Goal: Task Accomplishment & Management: Manage account settings

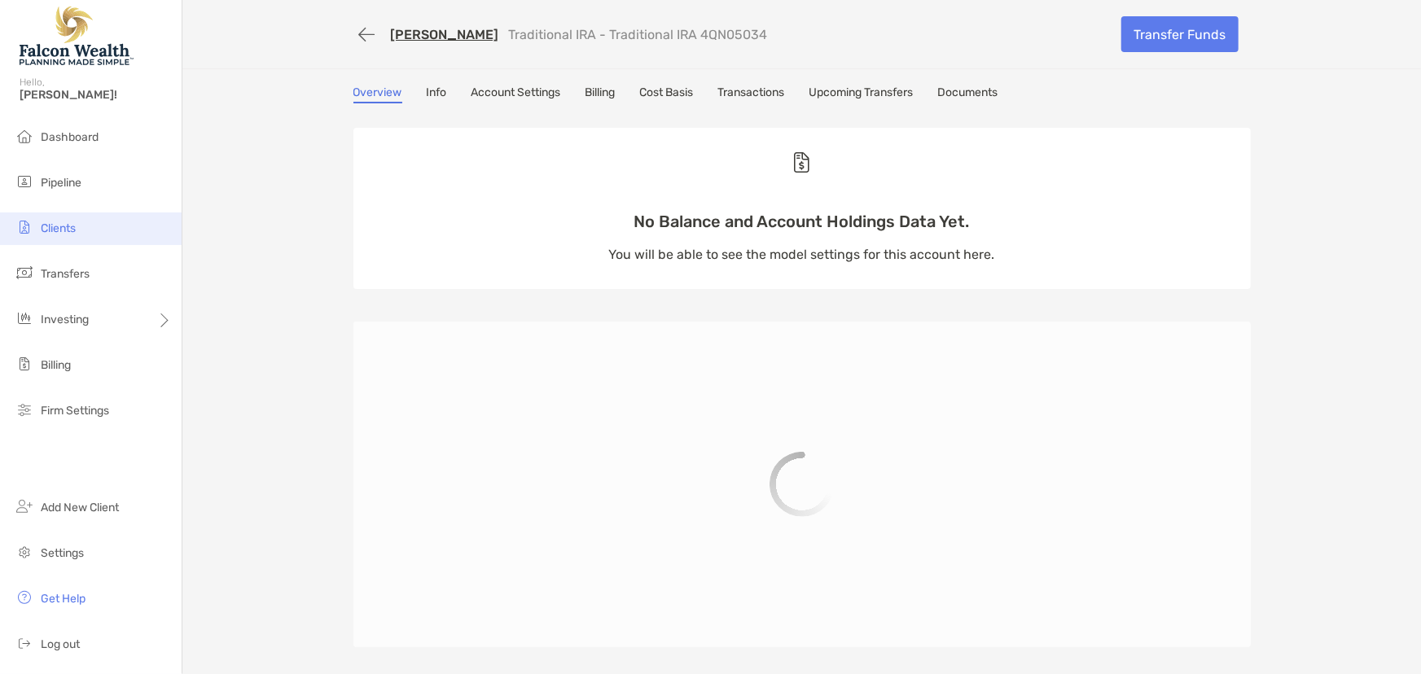
click at [56, 226] on span "Clients" at bounding box center [58, 228] width 35 height 14
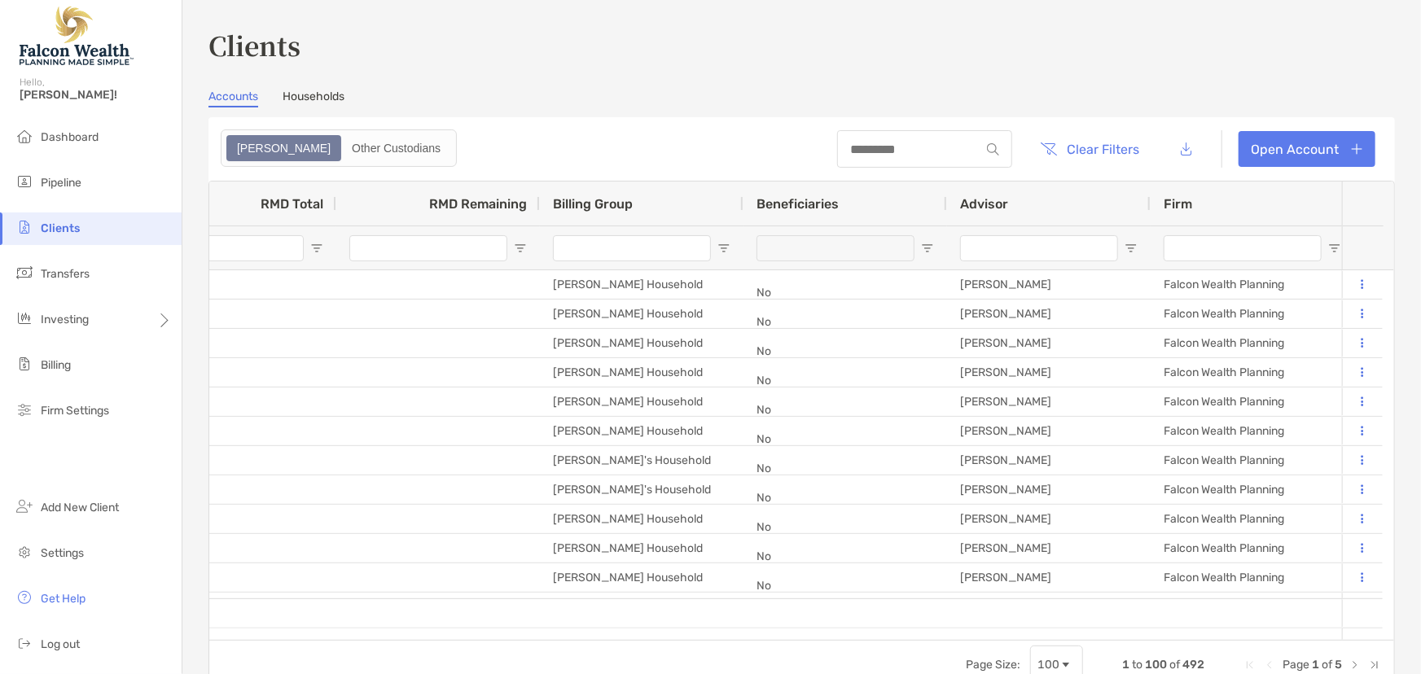
click at [1000, 246] on input "Advisor Filter Input" at bounding box center [1039, 248] width 158 height 26
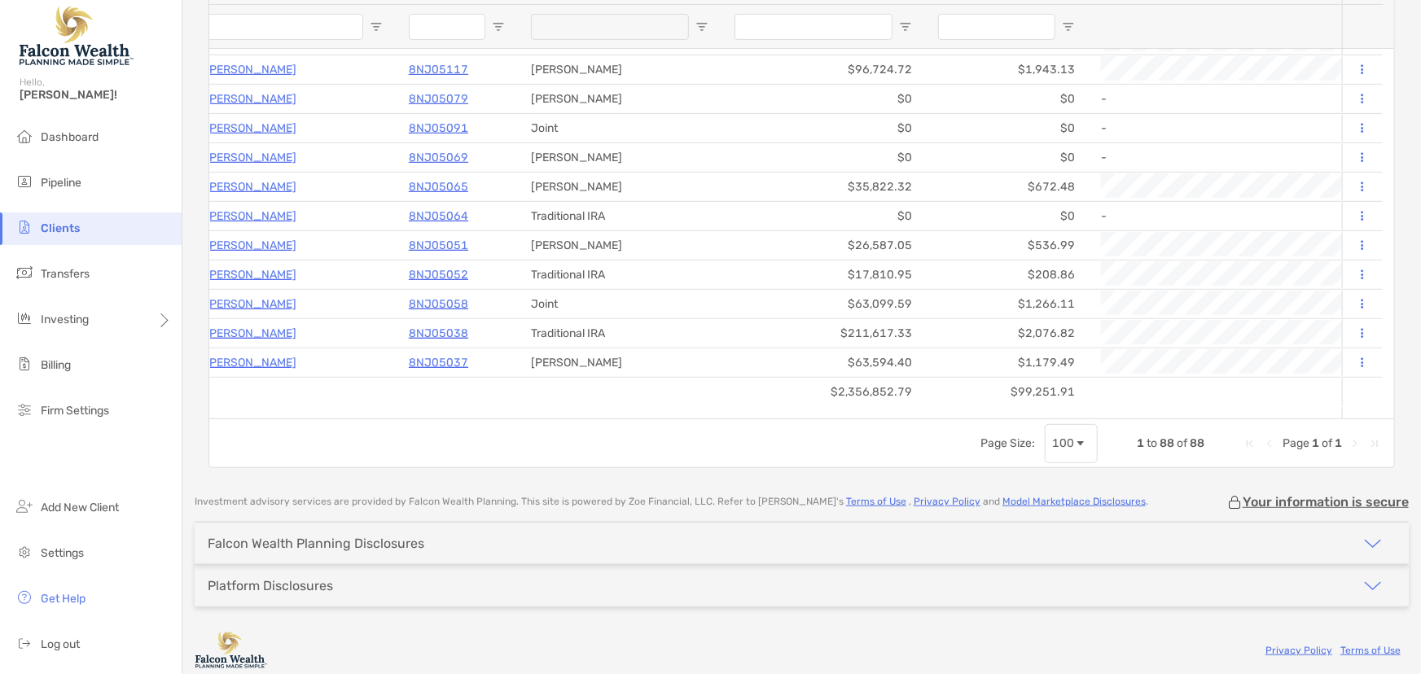
type input "****"
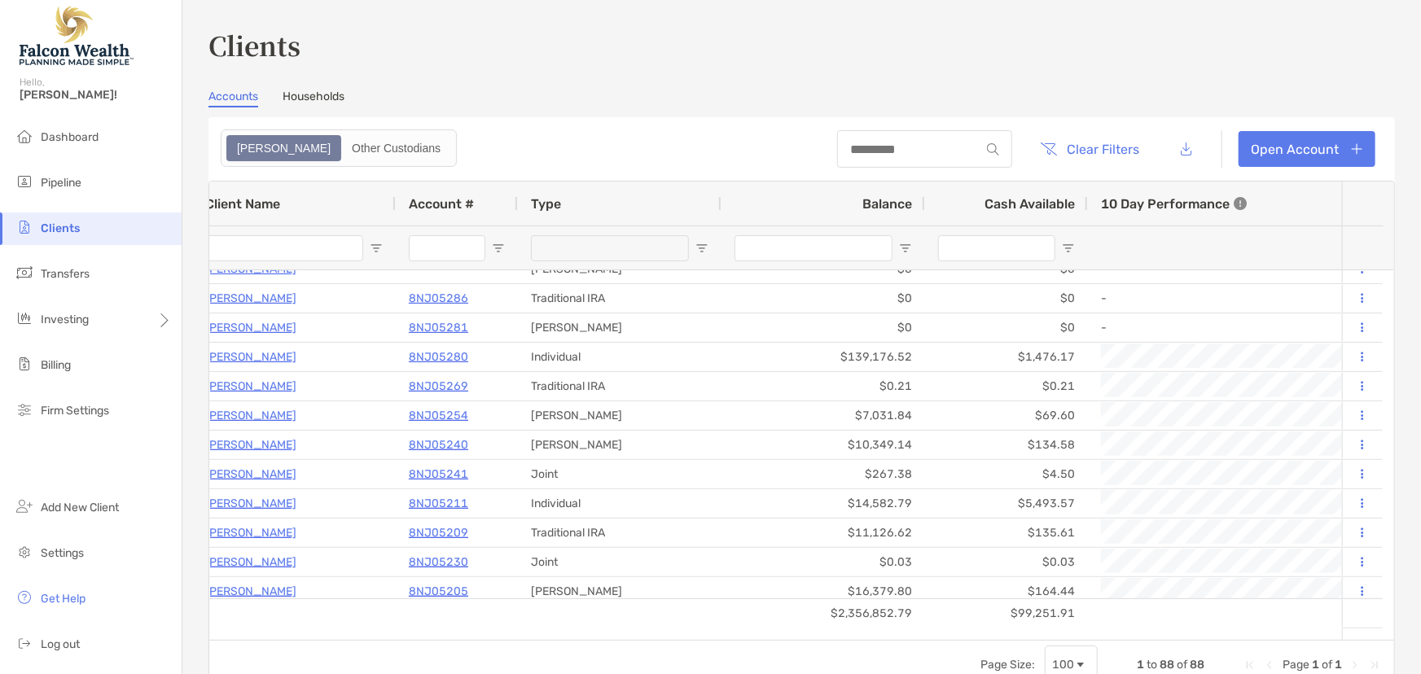
scroll to position [0, 696]
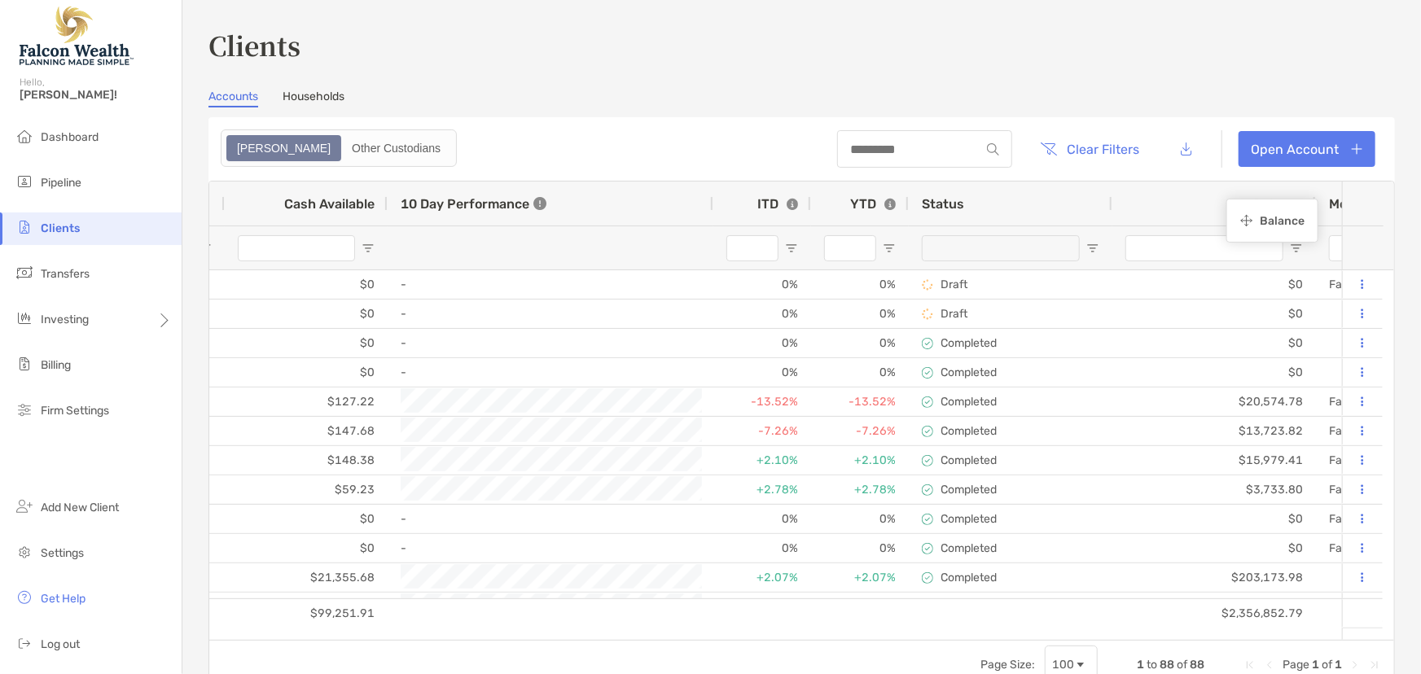
drag, startPoint x: 382, startPoint y: 202, endPoint x: 1234, endPoint y: 201, distance: 852.6
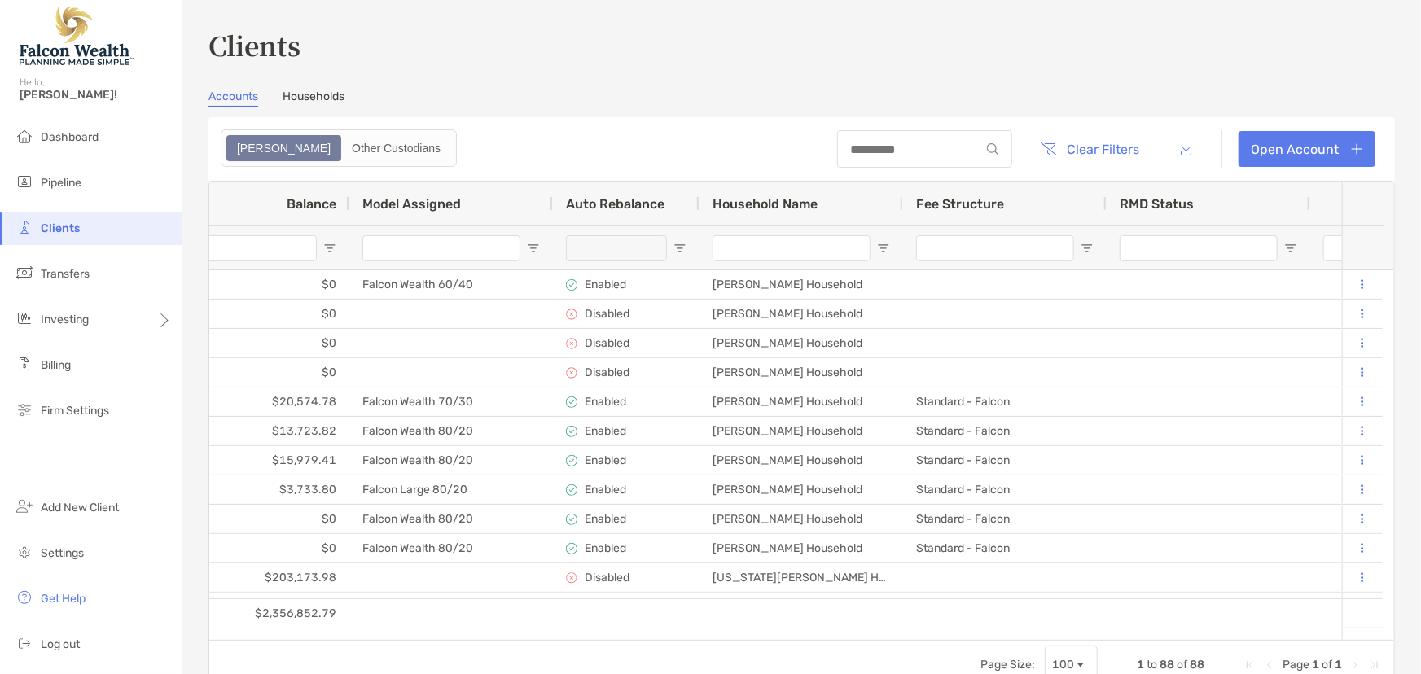
click at [307, 204] on span "Balance" at bounding box center [312, 203] width 50 height 15
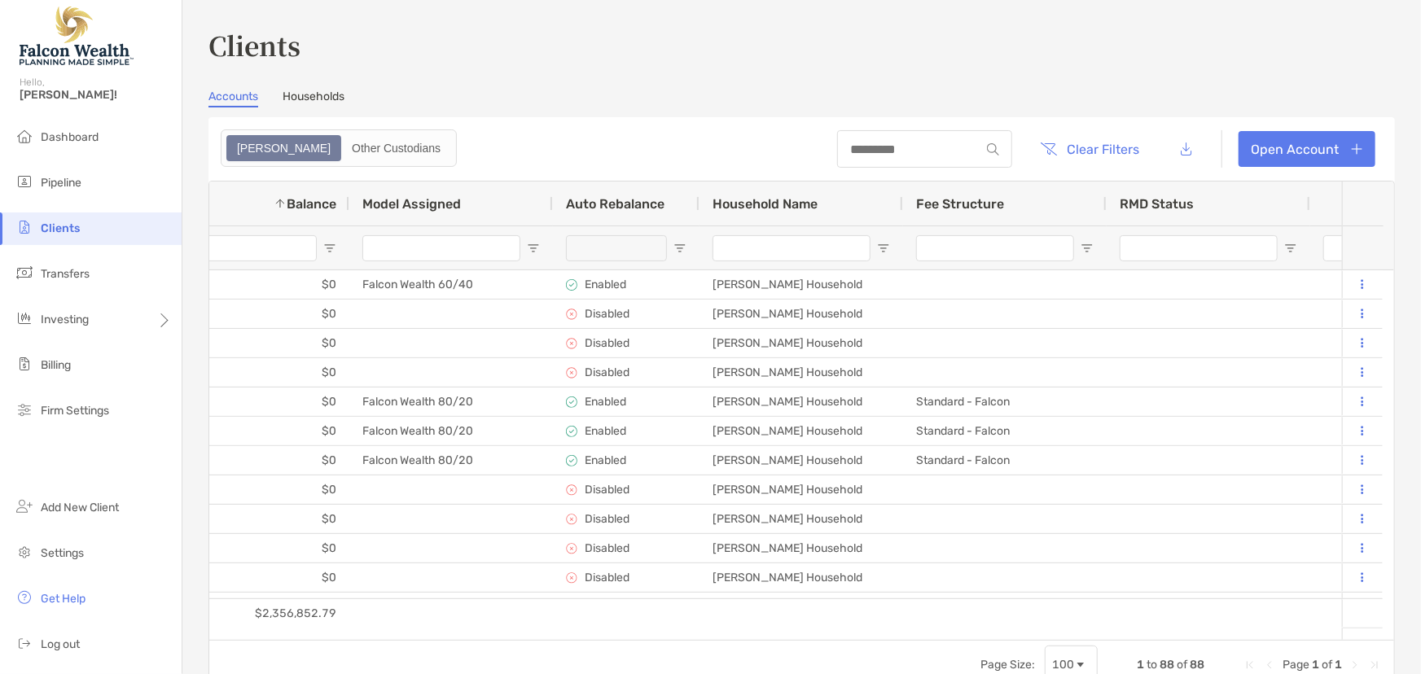
click at [307, 204] on span "Balance" at bounding box center [312, 203] width 50 height 15
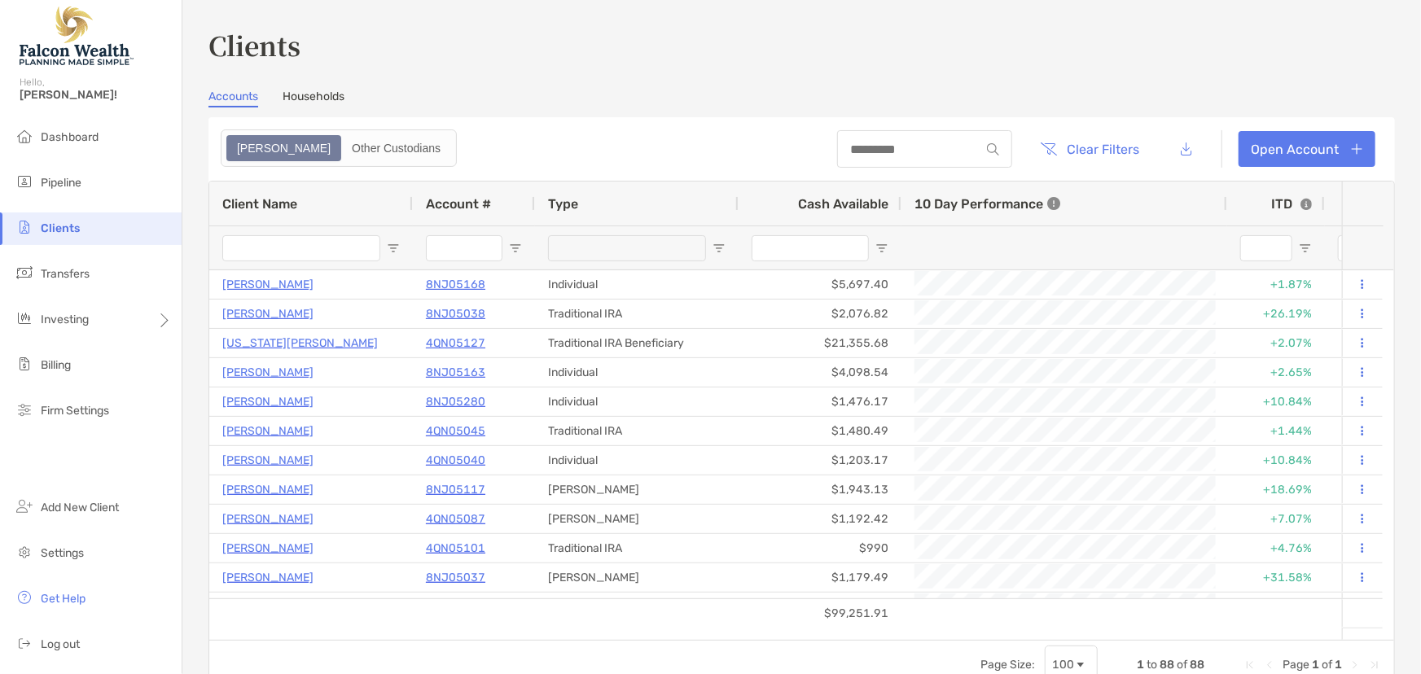
click at [249, 244] on input "Client Name Filter Input" at bounding box center [301, 248] width 158 height 26
type input "*******"
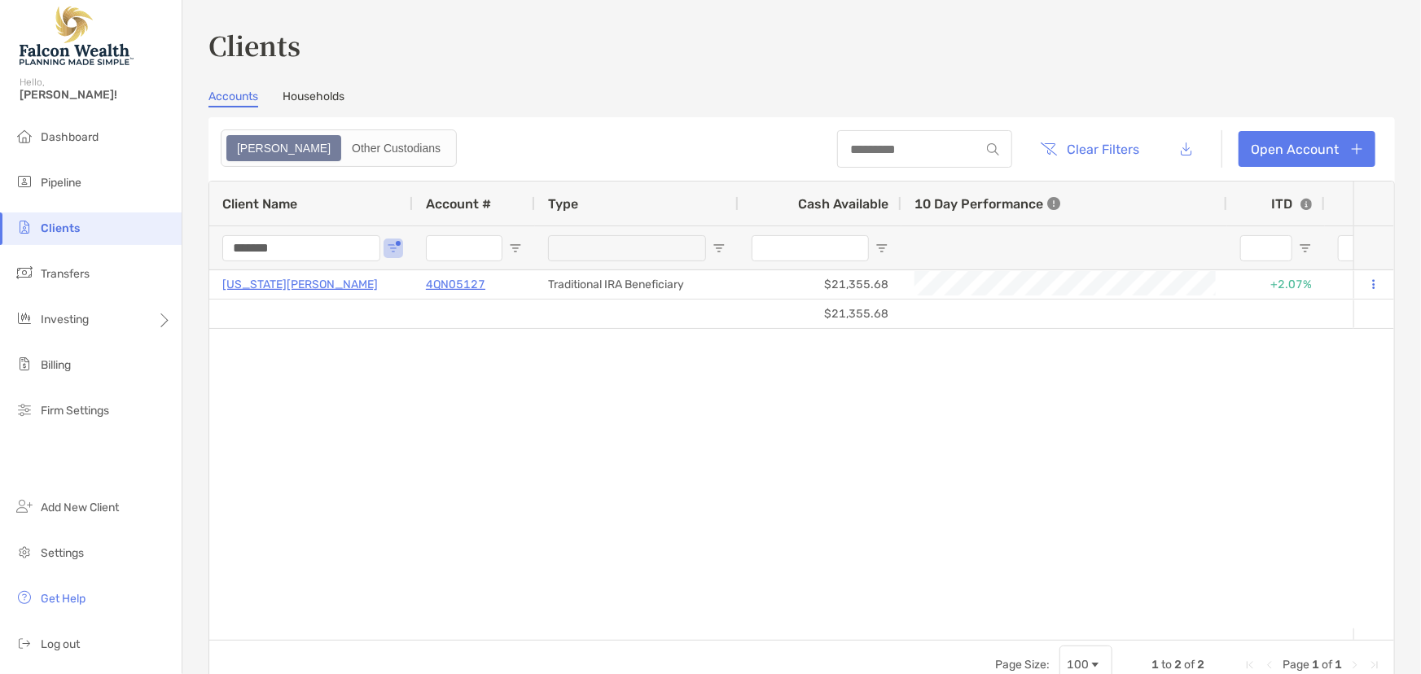
drag, startPoint x: 287, startPoint y: 239, endPoint x: 108, endPoint y: 246, distance: 179.3
click at [108, 246] on div "Clients Hello, [PERSON_NAME]! Dashboard Pipeline Clients Transfers Investing Bi…" at bounding box center [710, 337] width 1421 height 674
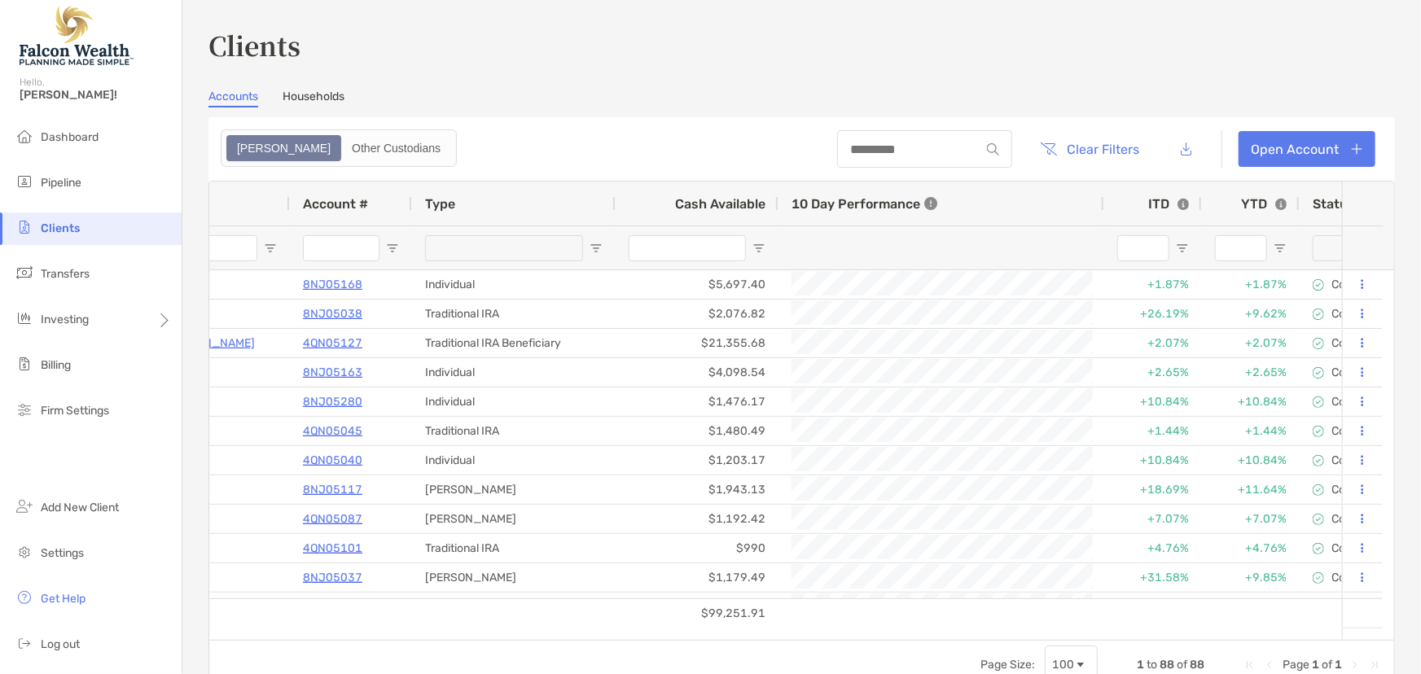
scroll to position [0, 178]
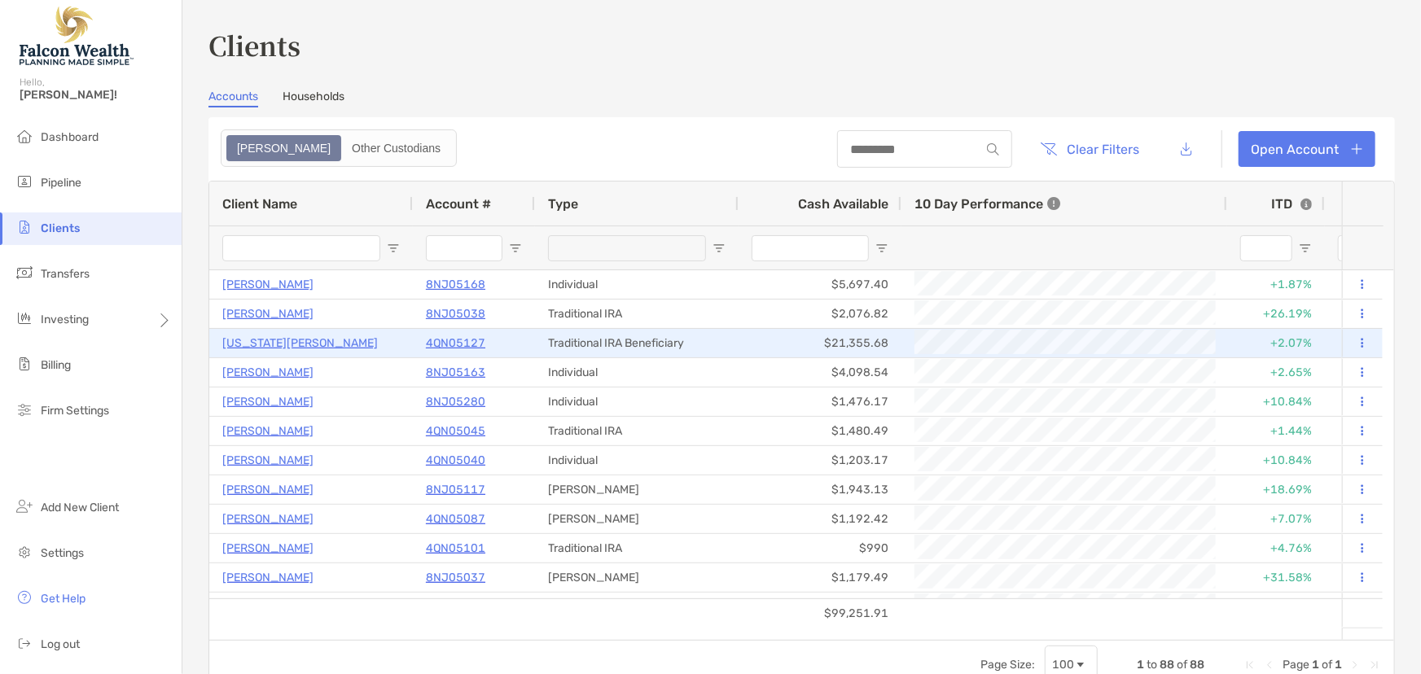
click at [256, 341] on p "[US_STATE][PERSON_NAME]" at bounding box center [300, 343] width 156 height 20
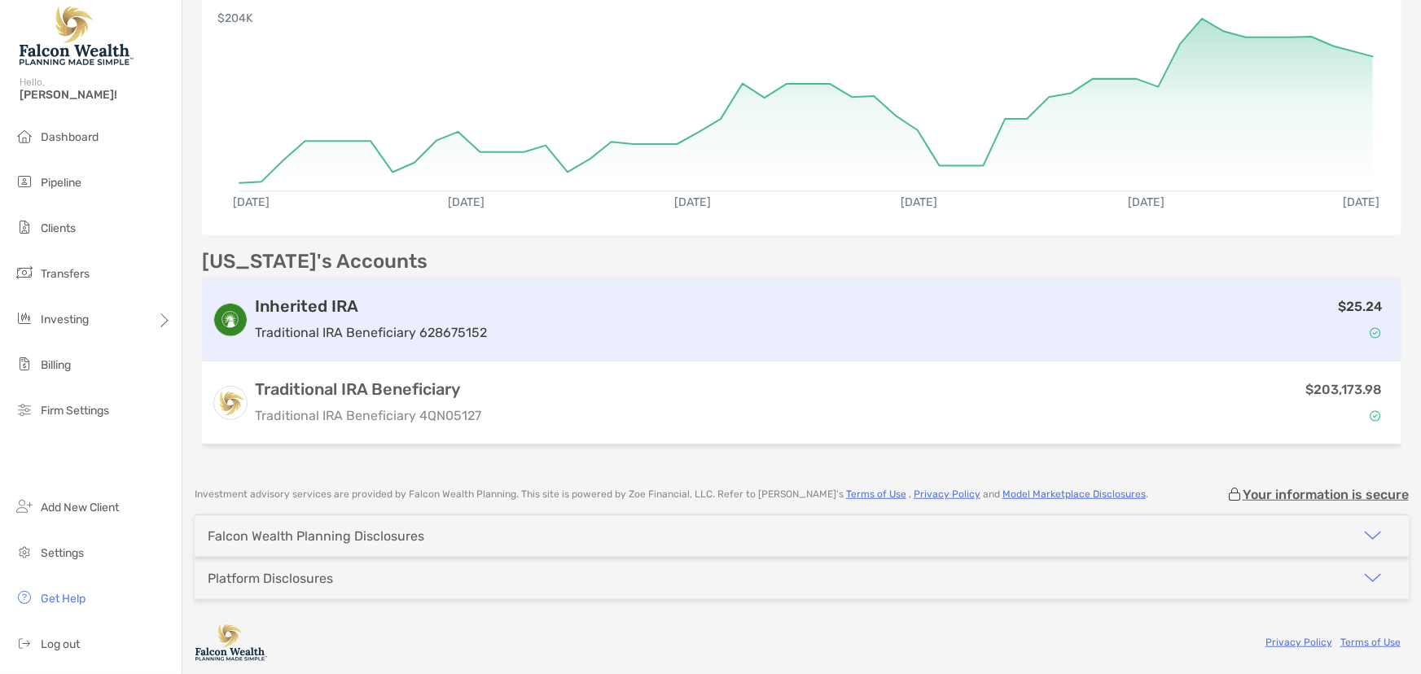
click at [452, 327] on p "Traditional IRA Beneficiary 628675152" at bounding box center [371, 332] width 232 height 20
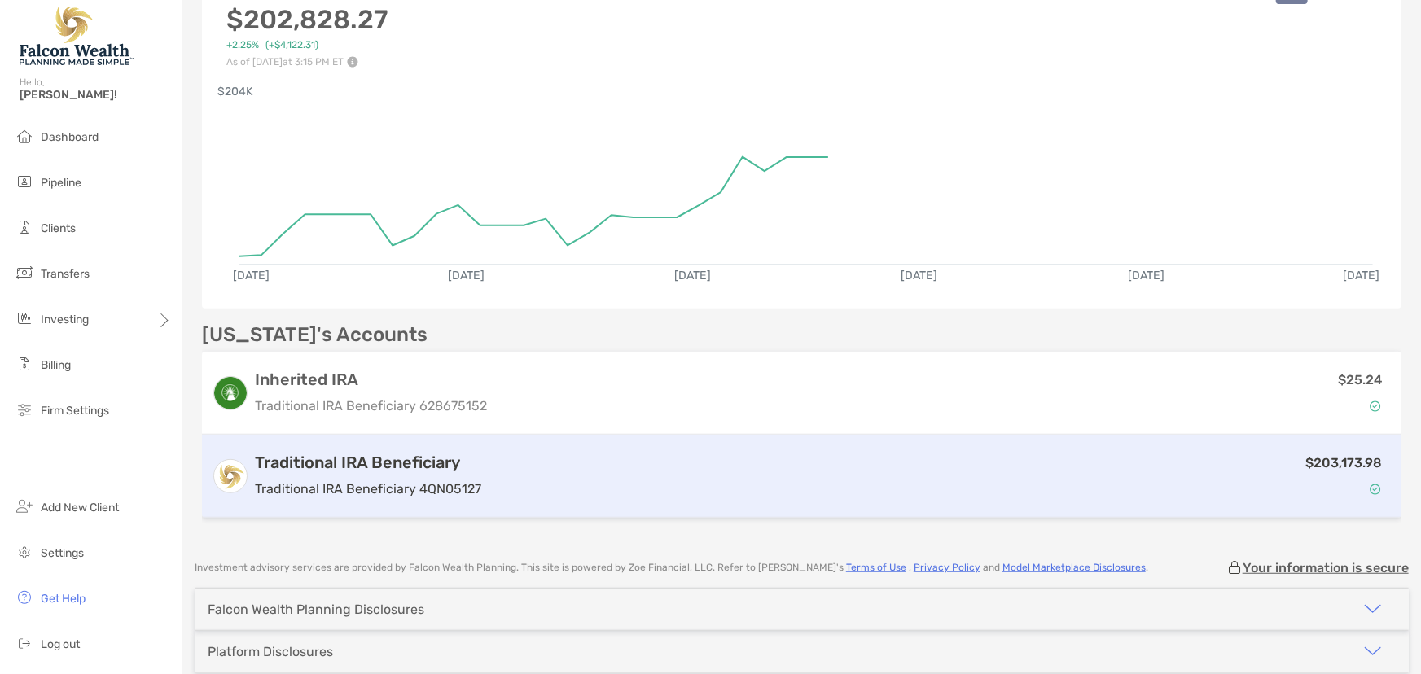
click at [318, 453] on h3 "Traditional IRA Beneficiary" at bounding box center [368, 463] width 226 height 20
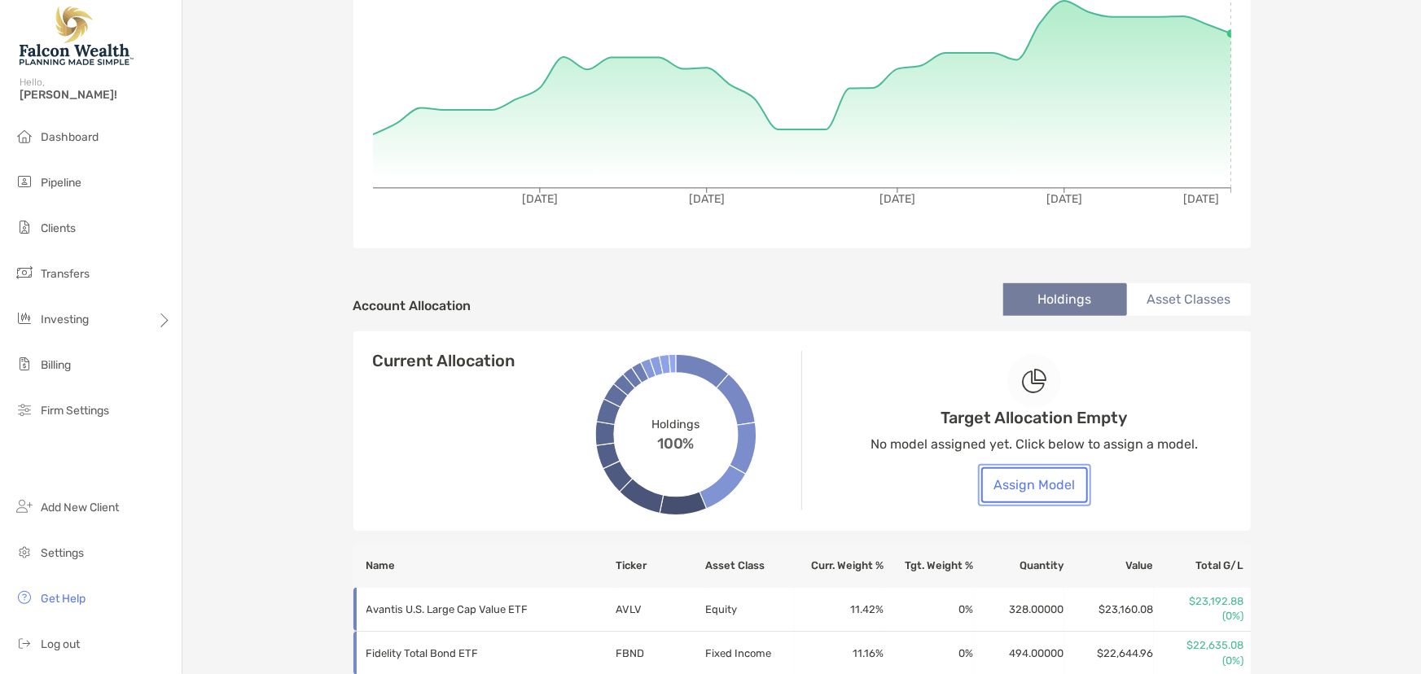
click at [1033, 486] on button "Assign Model" at bounding box center [1034, 485] width 107 height 36
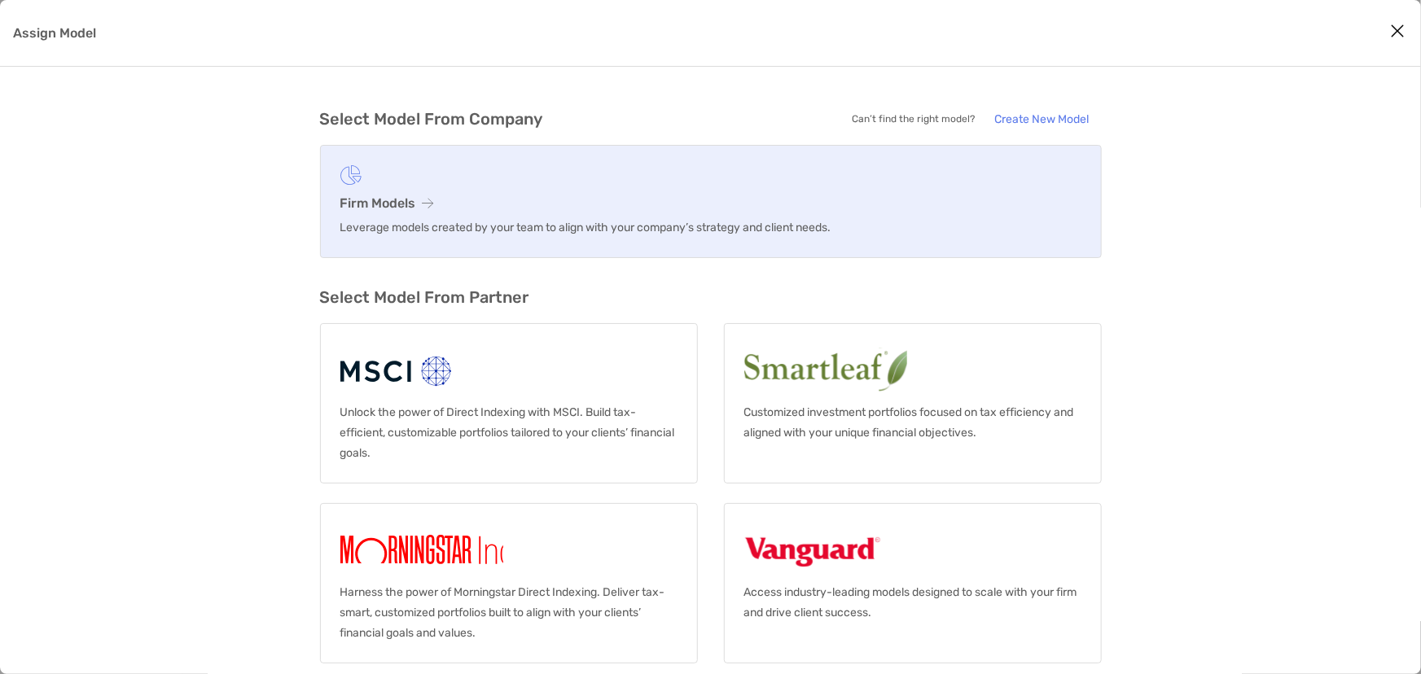
click at [429, 197] on icon "Assign Model" at bounding box center [428, 203] width 11 height 13
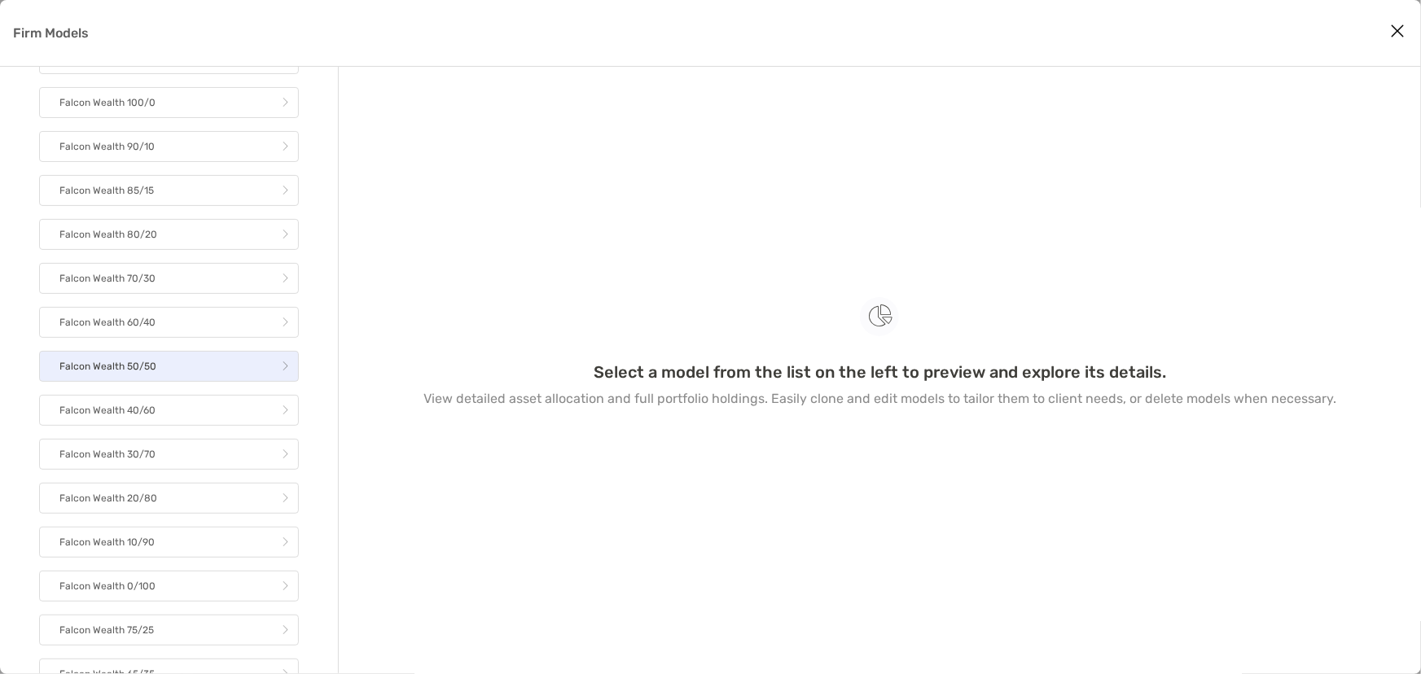
click at [175, 366] on link "Falcon Wealth 50/50" at bounding box center [169, 366] width 260 height 31
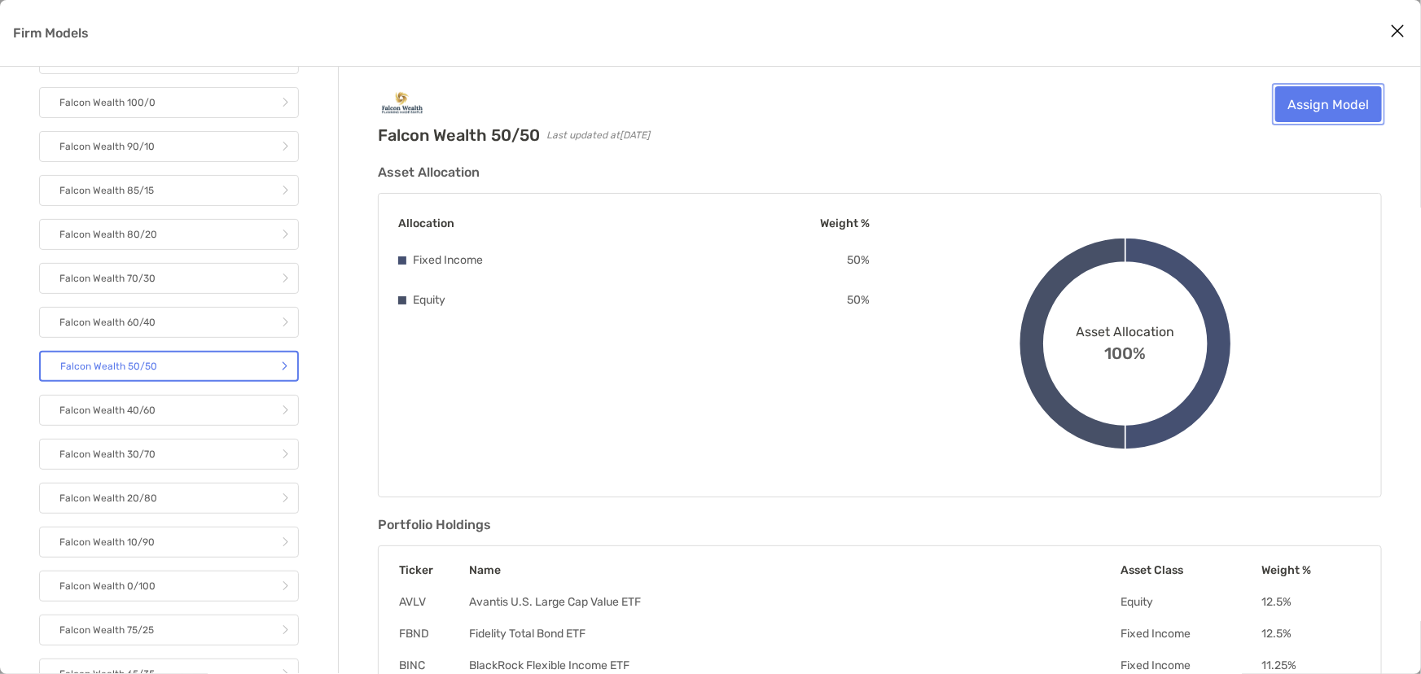
click at [1295, 97] on link "Assign Model" at bounding box center [1328, 104] width 107 height 36
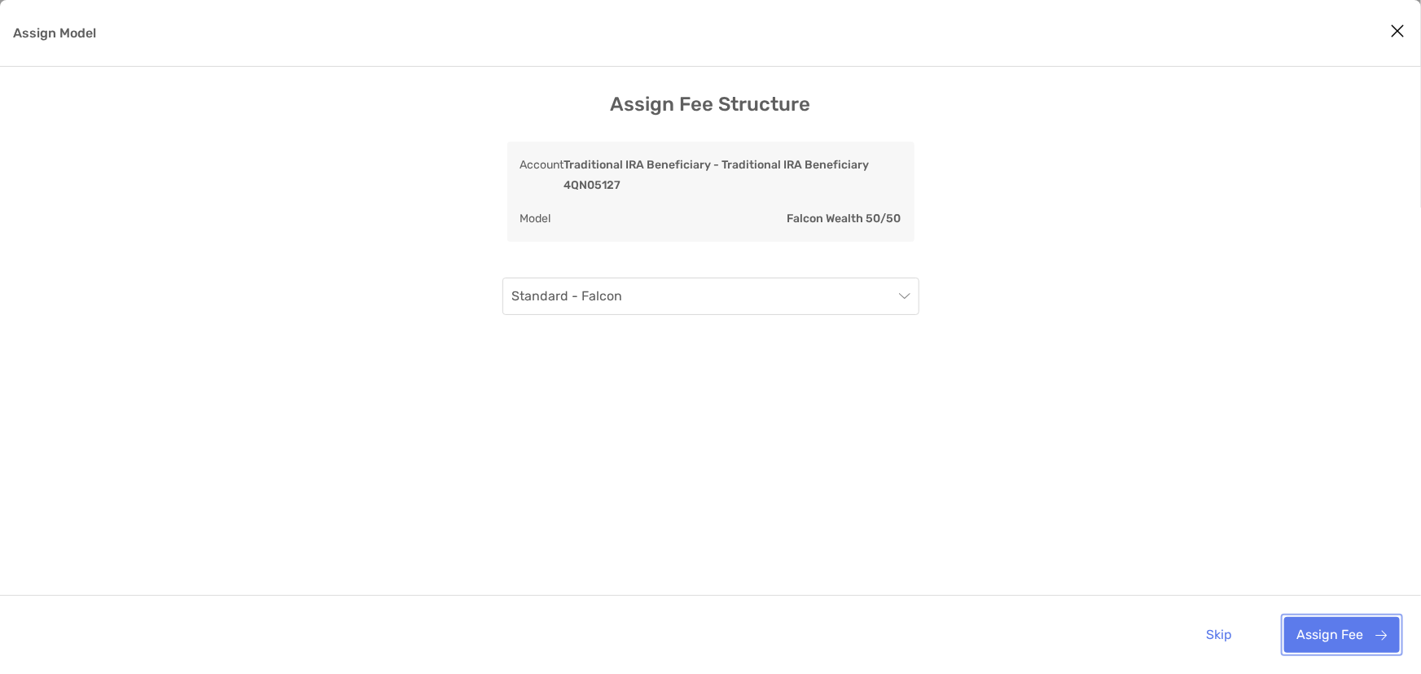
click at [1340, 638] on button "Assign Fee" at bounding box center [1342, 635] width 116 height 36
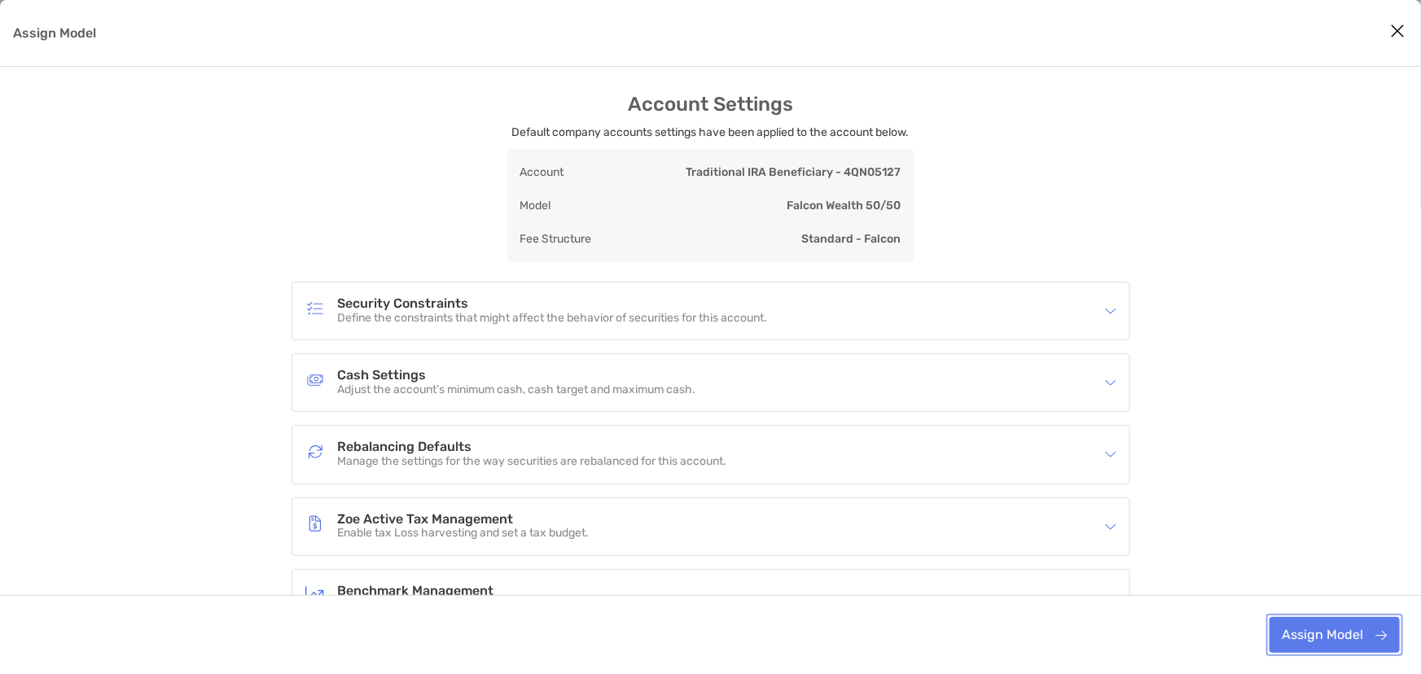
click at [1366, 634] on button "Assign Model" at bounding box center [1334, 635] width 130 height 36
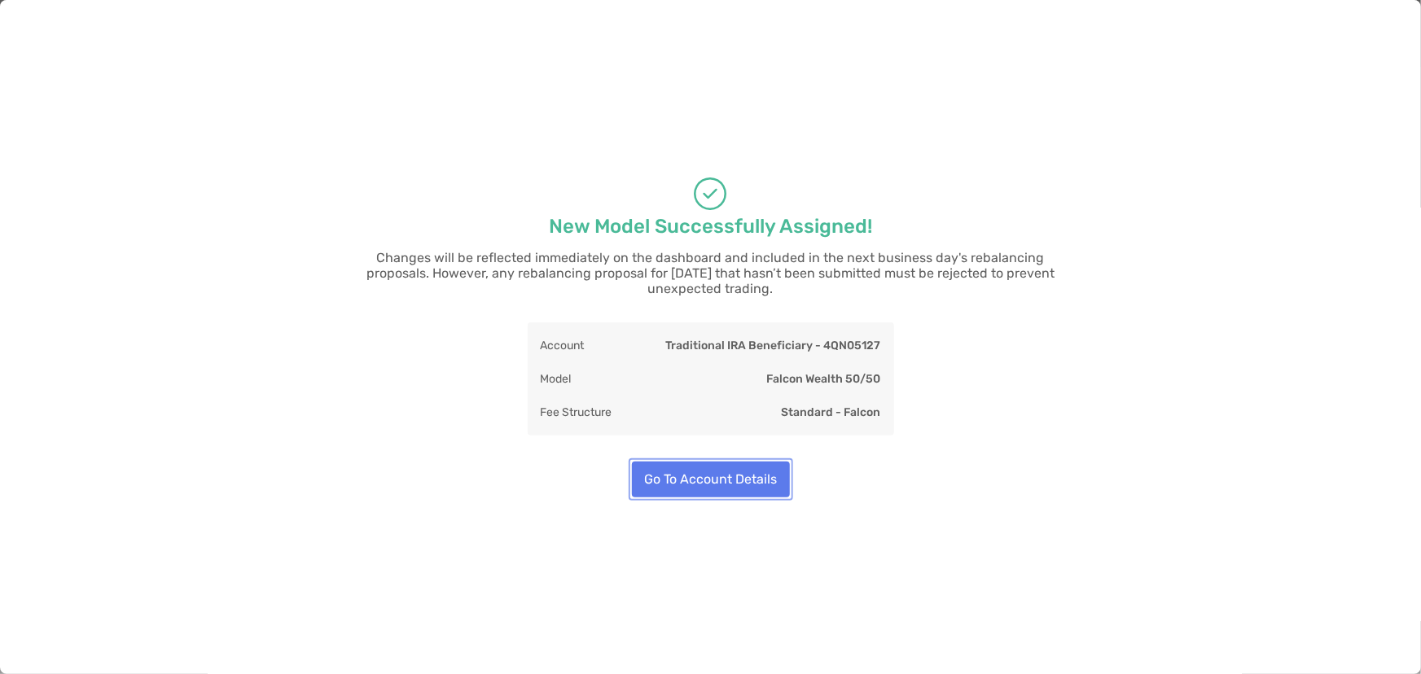
click at [676, 472] on button "Go To Account Details" at bounding box center [711, 480] width 158 height 36
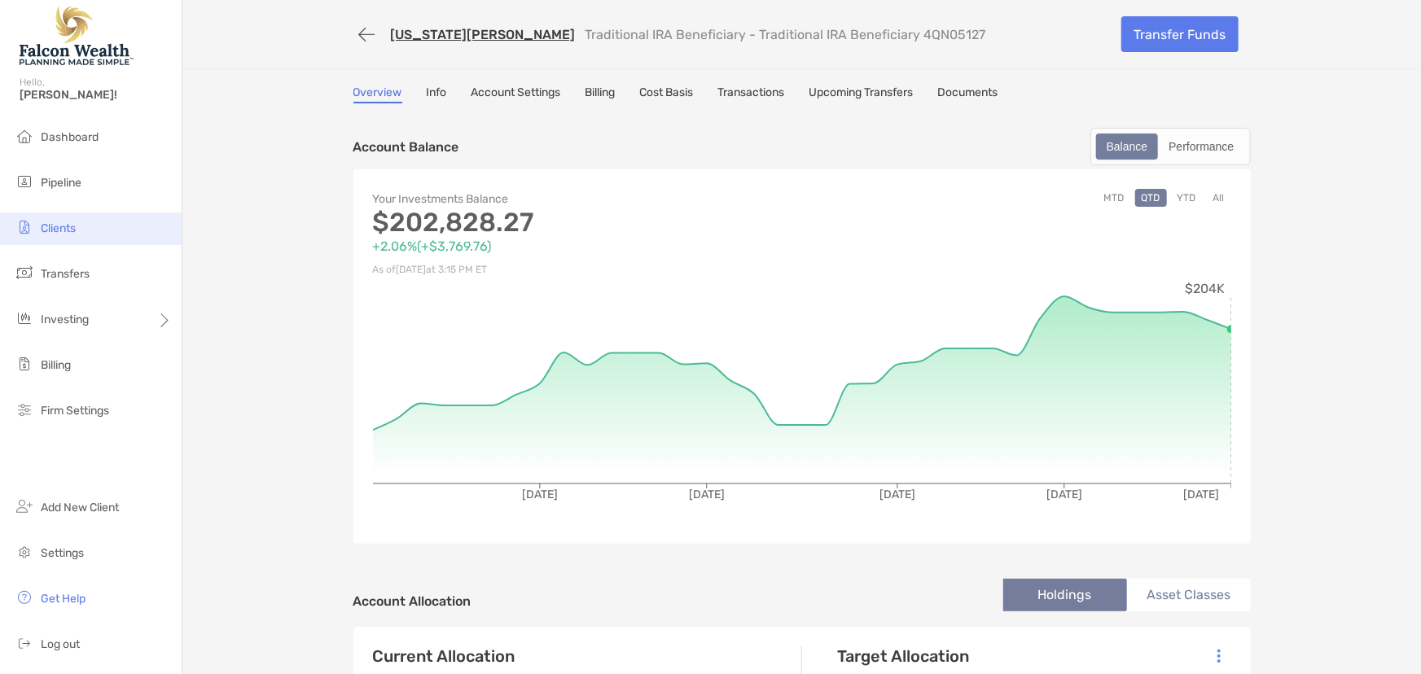
click at [60, 226] on span "Clients" at bounding box center [58, 228] width 35 height 14
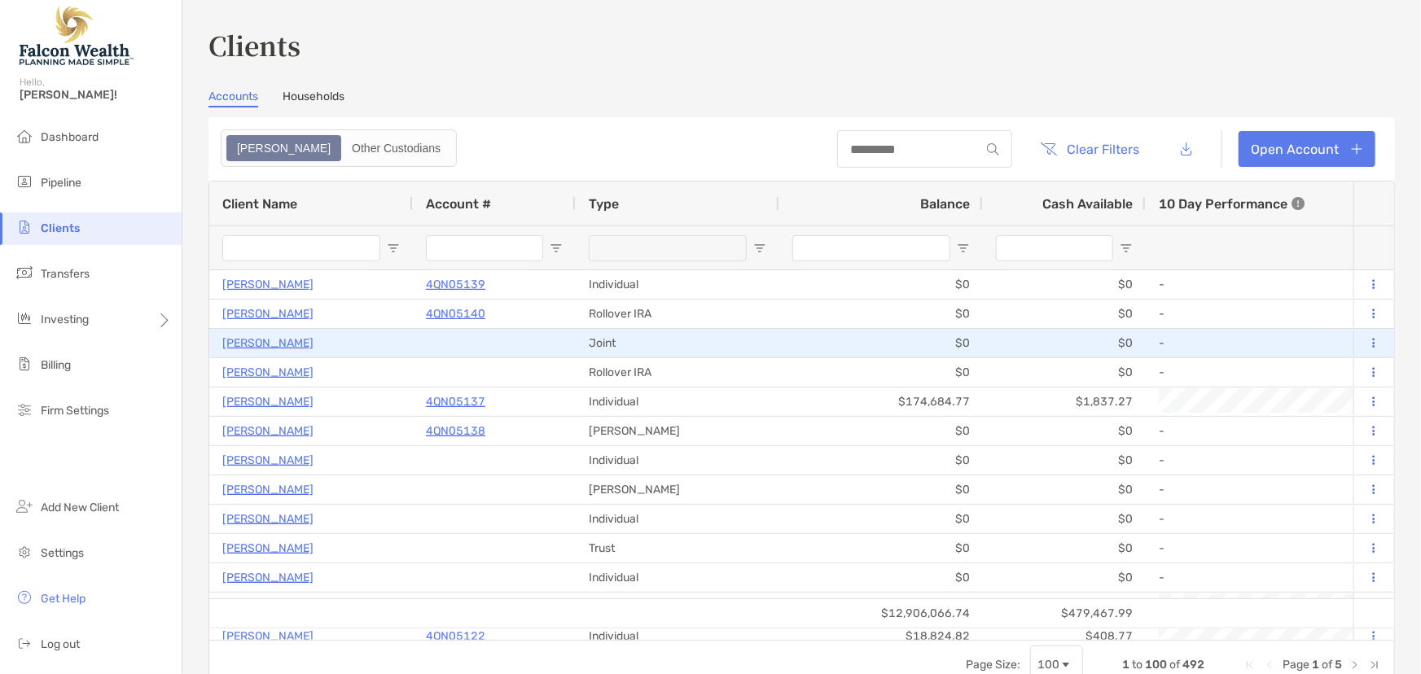
type input "****"
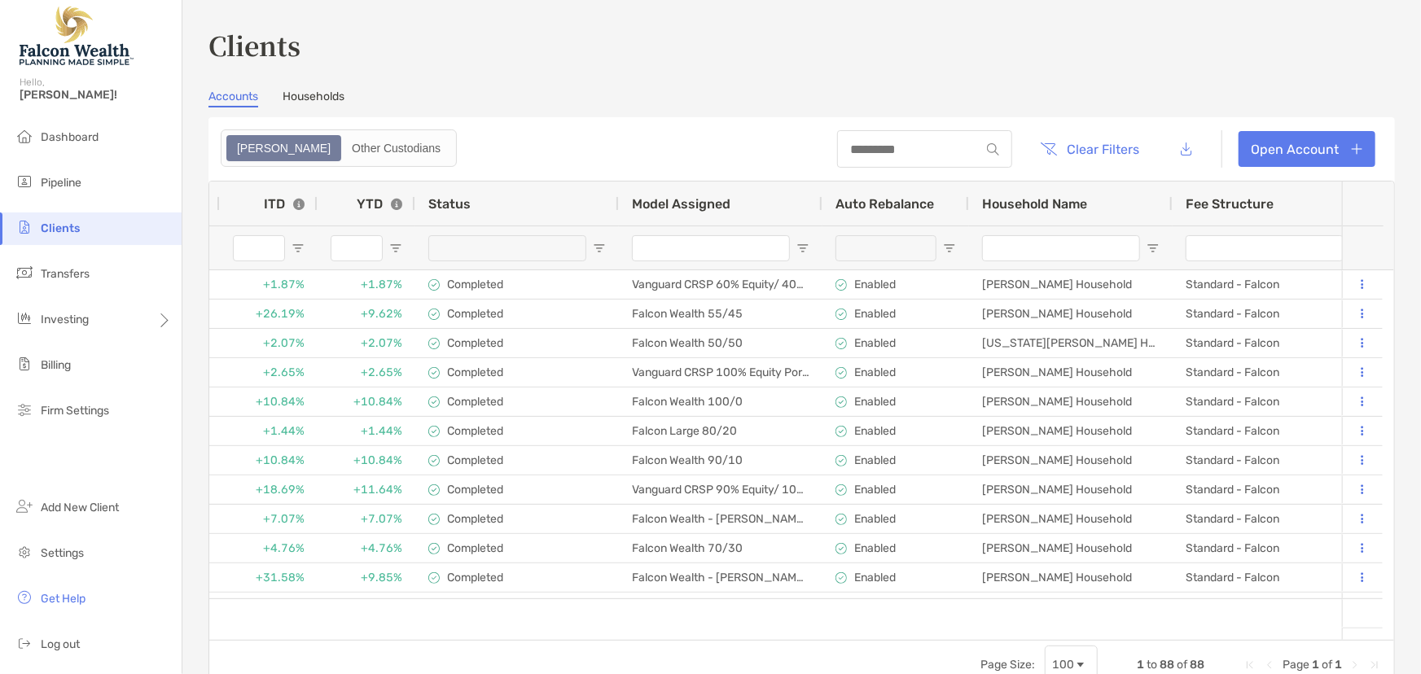
scroll to position [0, 1213]
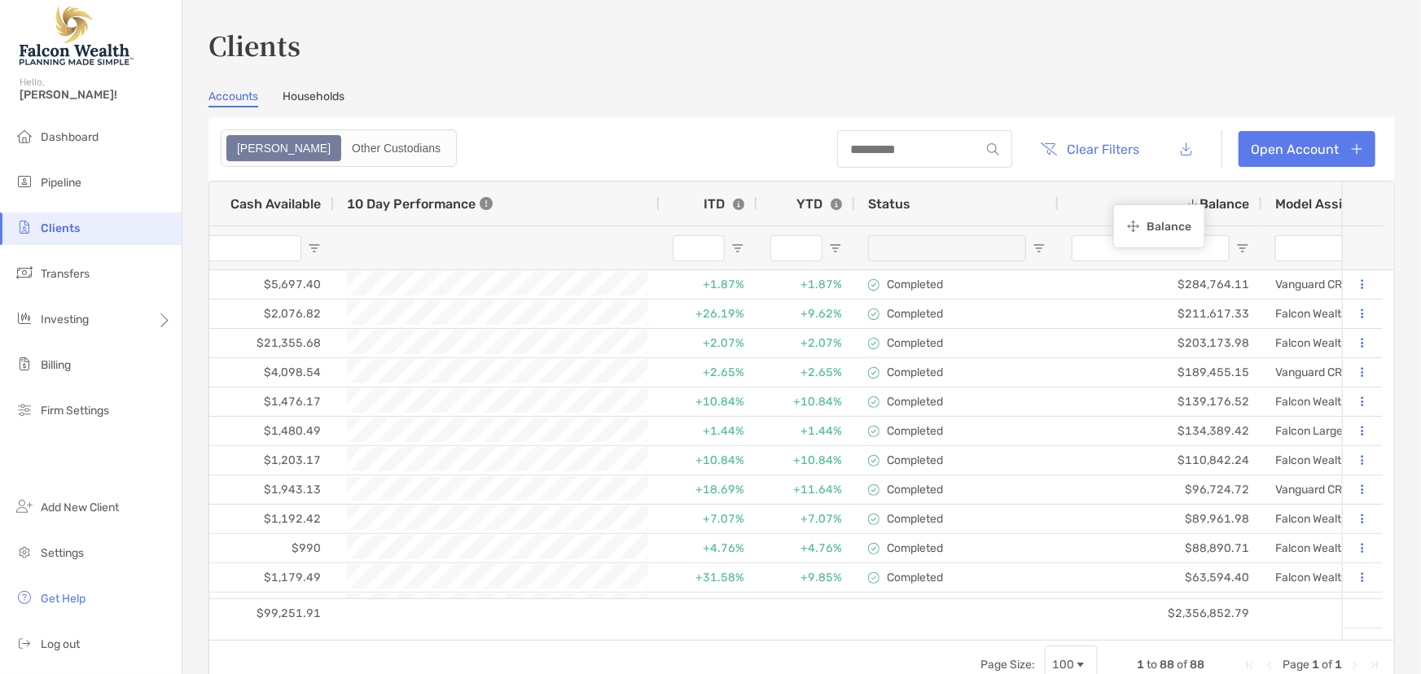
drag, startPoint x: 342, startPoint y: 207, endPoint x: 1121, endPoint y: 207, distance: 779.3
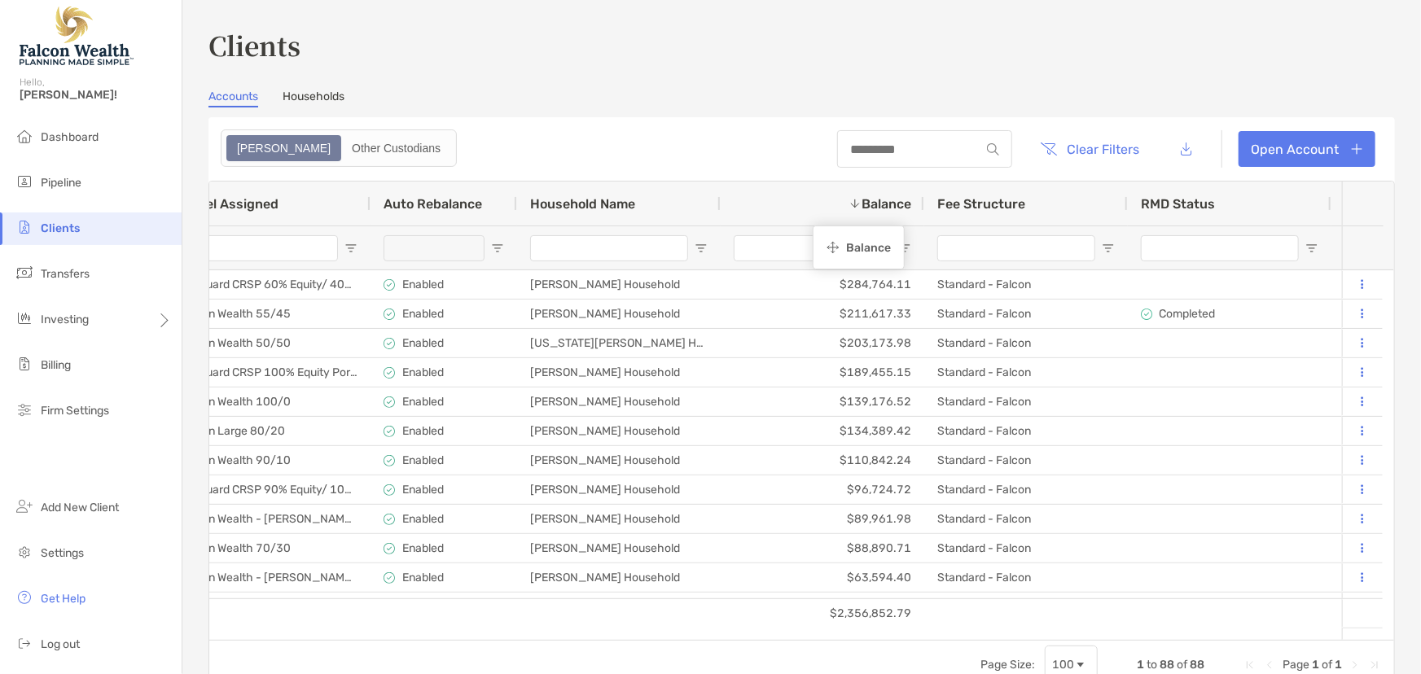
drag, startPoint x: 333, startPoint y: 208, endPoint x: 821, endPoint y: 228, distance: 488.2
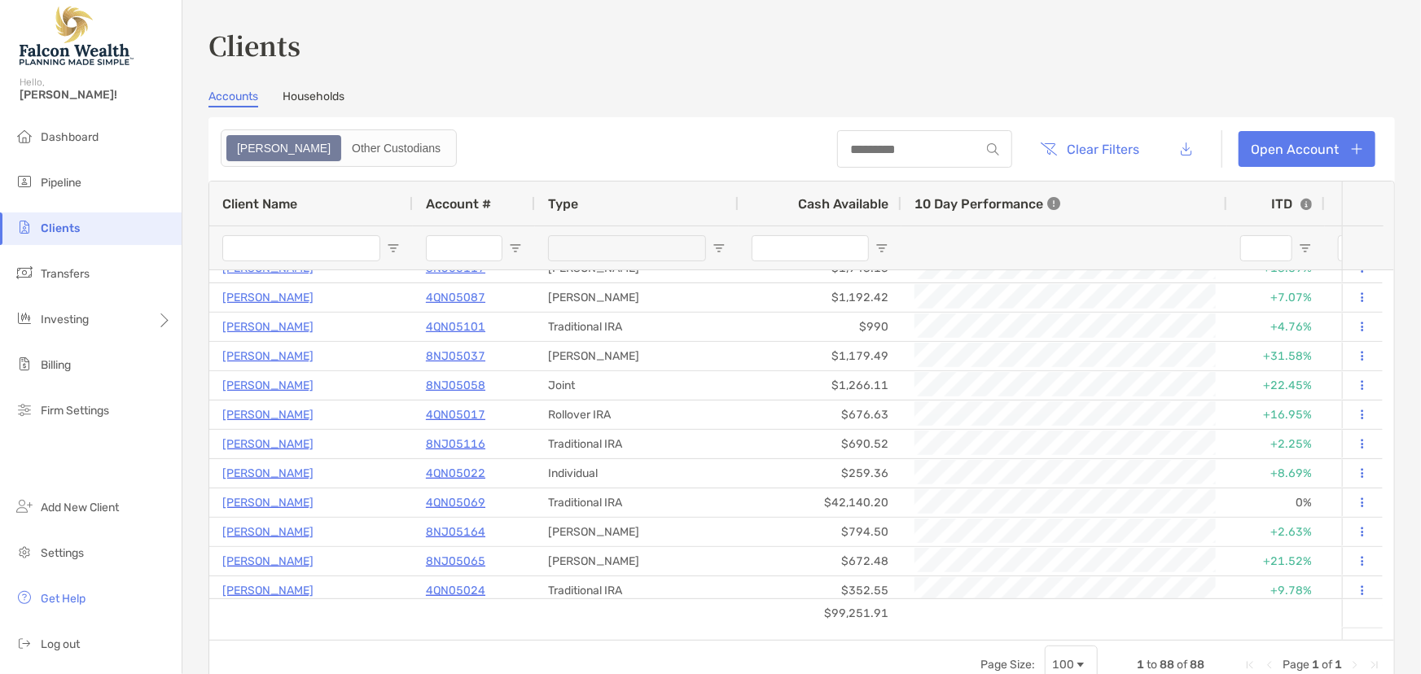
click at [335, 245] on input "Client Name Filter Input" at bounding box center [301, 248] width 158 height 26
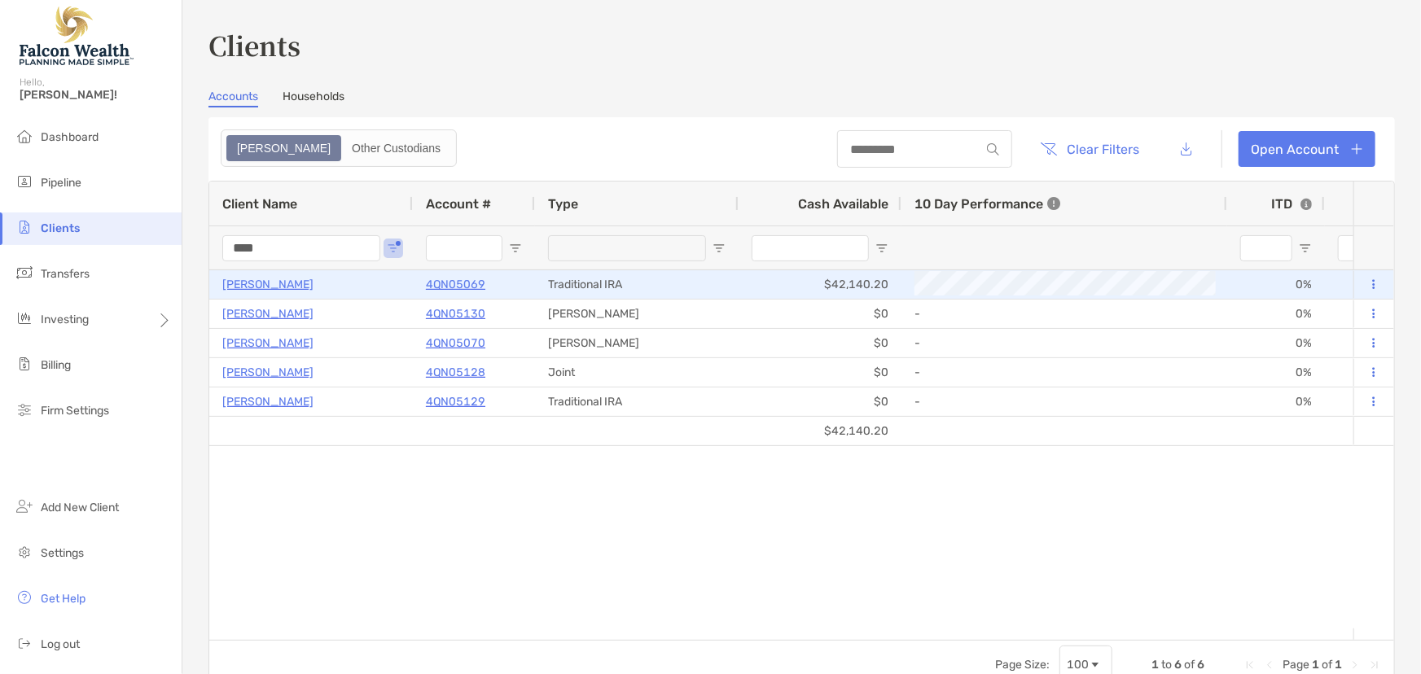
type input "****"
click at [449, 285] on p "4QN05069" at bounding box center [455, 284] width 59 height 20
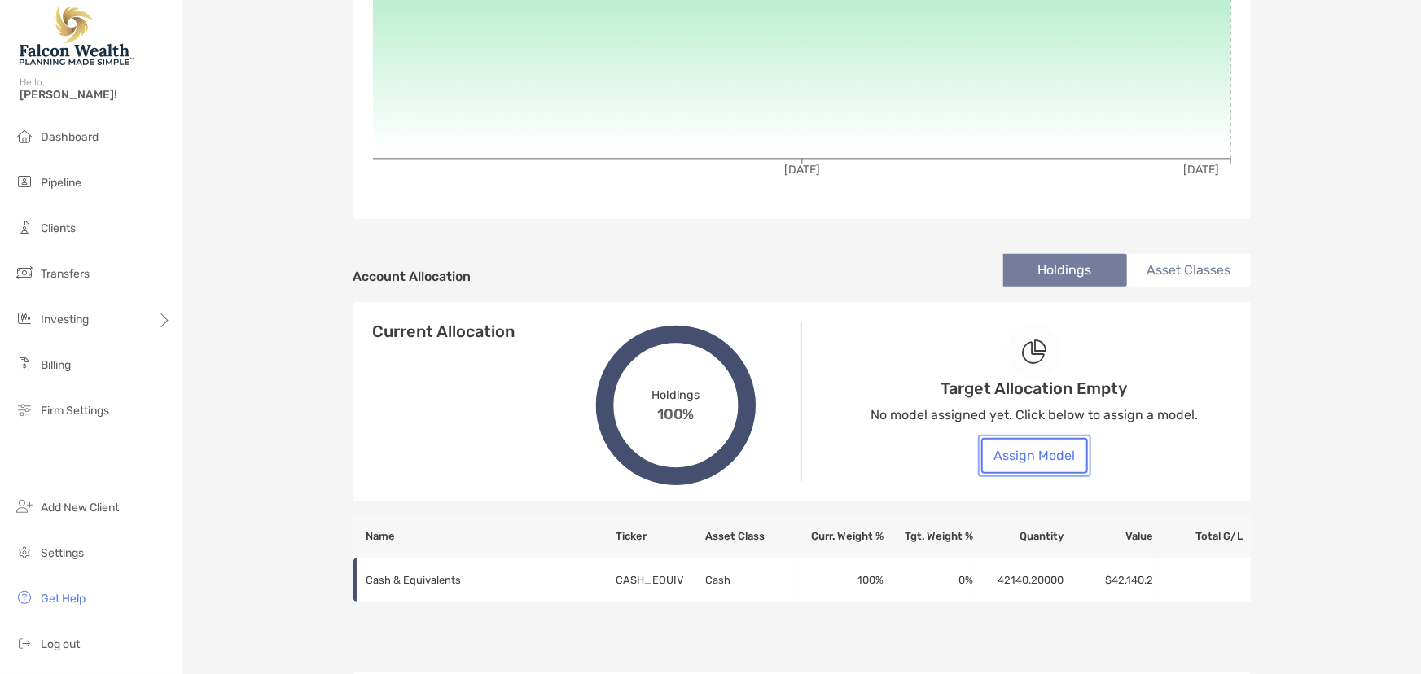
click at [1027, 458] on button "Assign Model" at bounding box center [1034, 456] width 107 height 36
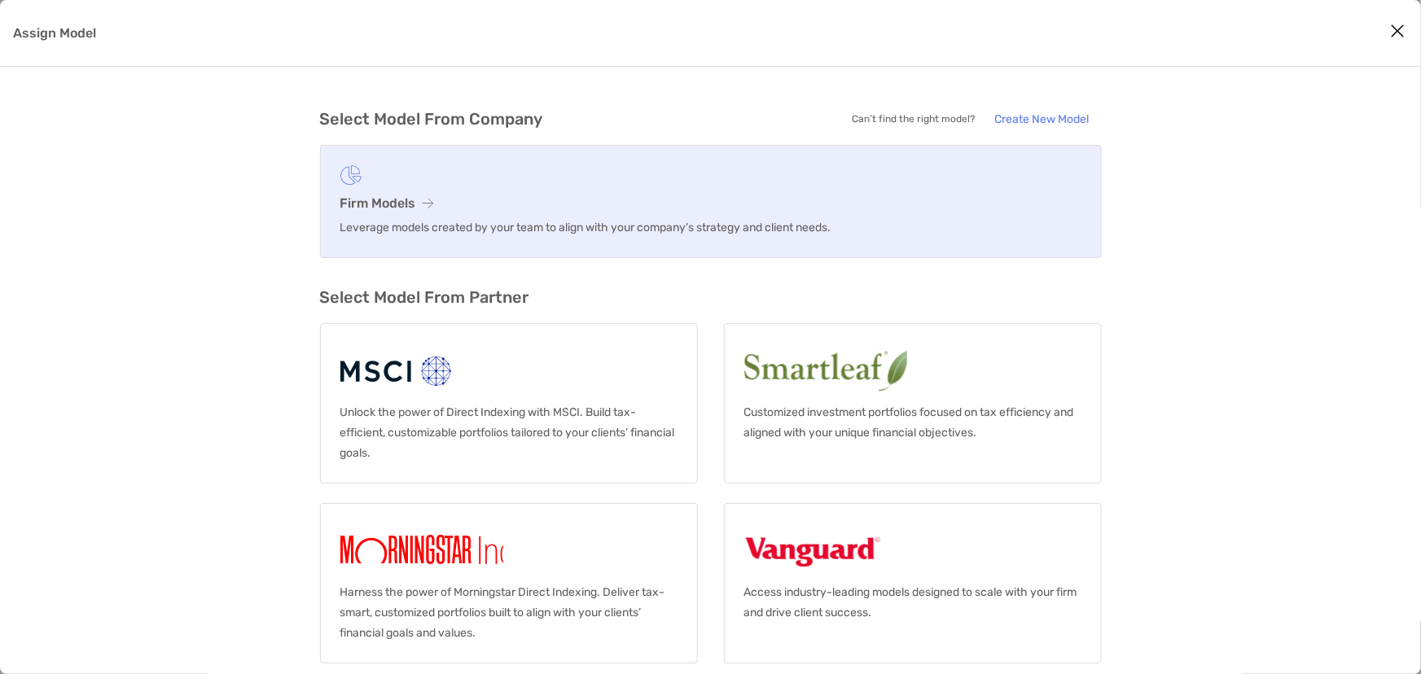
click at [448, 194] on link "Firm Models Leverage models created by your team to align with your company’s s…" at bounding box center [711, 201] width 782 height 113
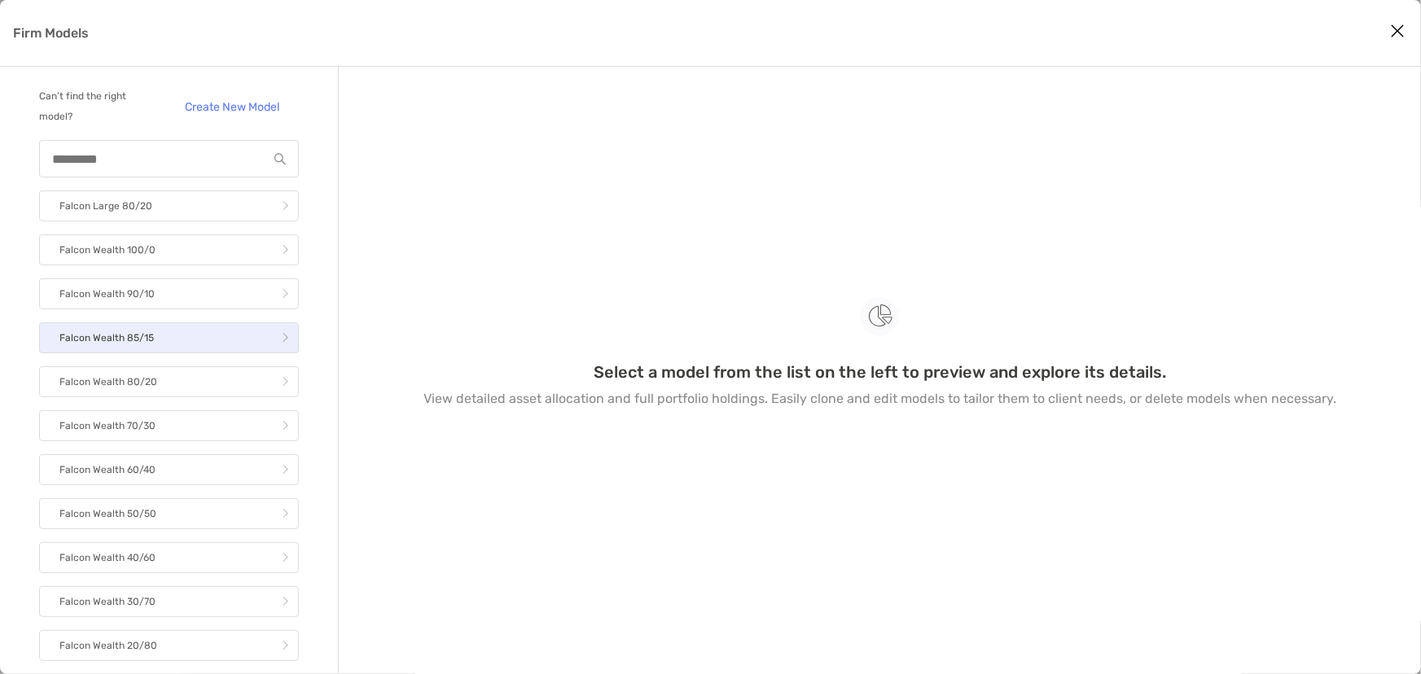
click at [160, 333] on link "Falcon Wealth 85/15" at bounding box center [169, 337] width 260 height 31
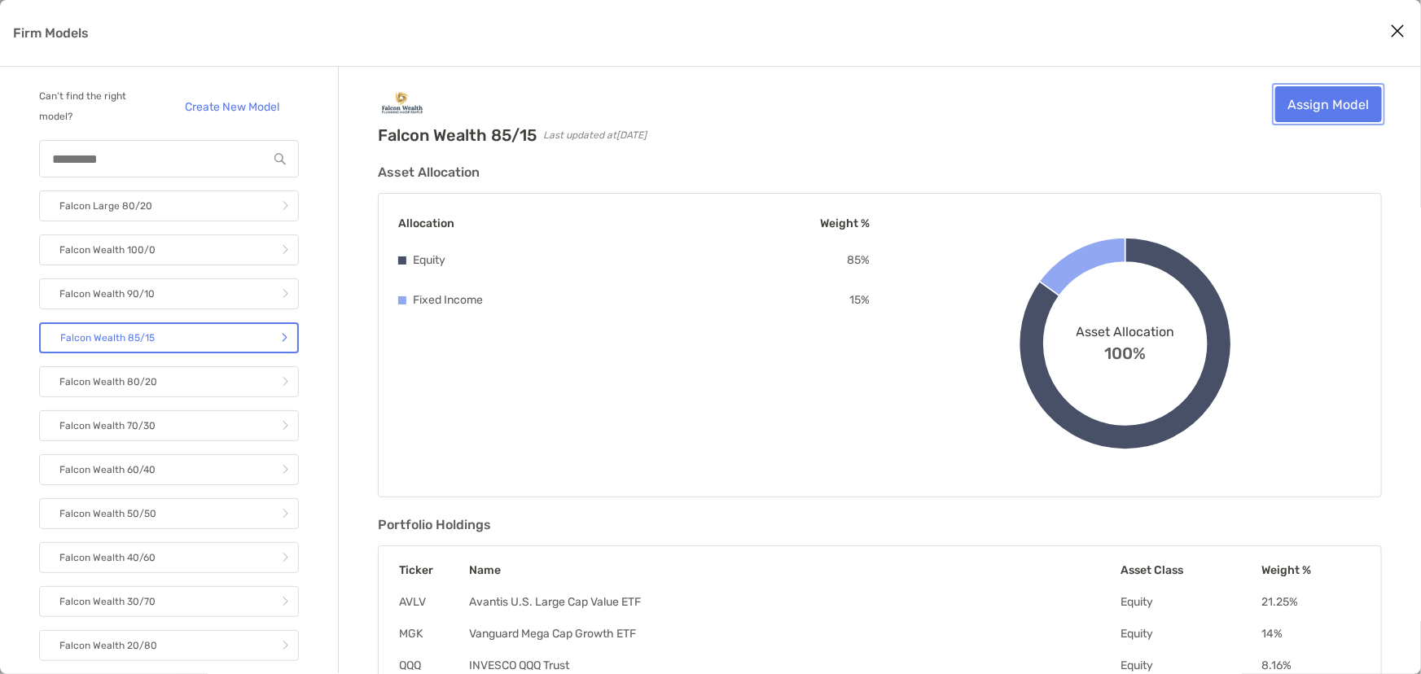
click at [1339, 101] on link "Assign Model" at bounding box center [1328, 104] width 107 height 36
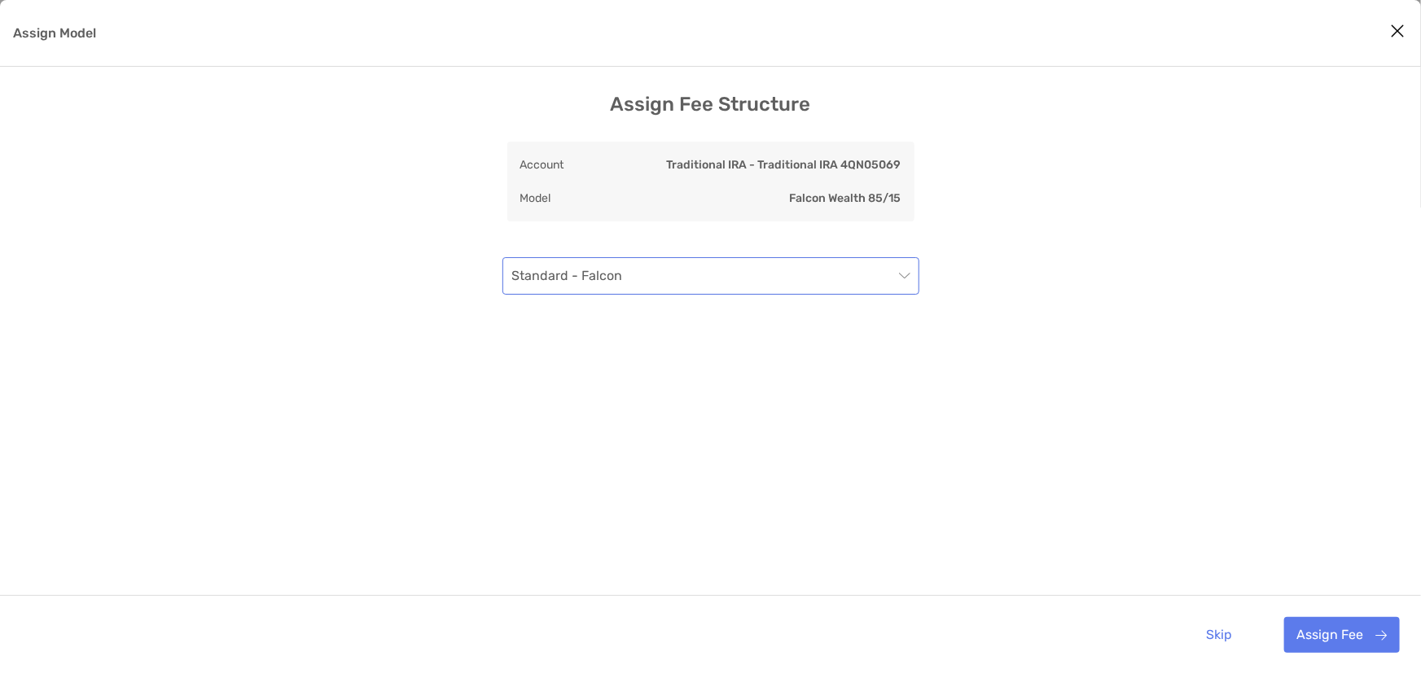
click at [797, 272] on span "Standard - Falcon" at bounding box center [710, 276] width 397 height 36
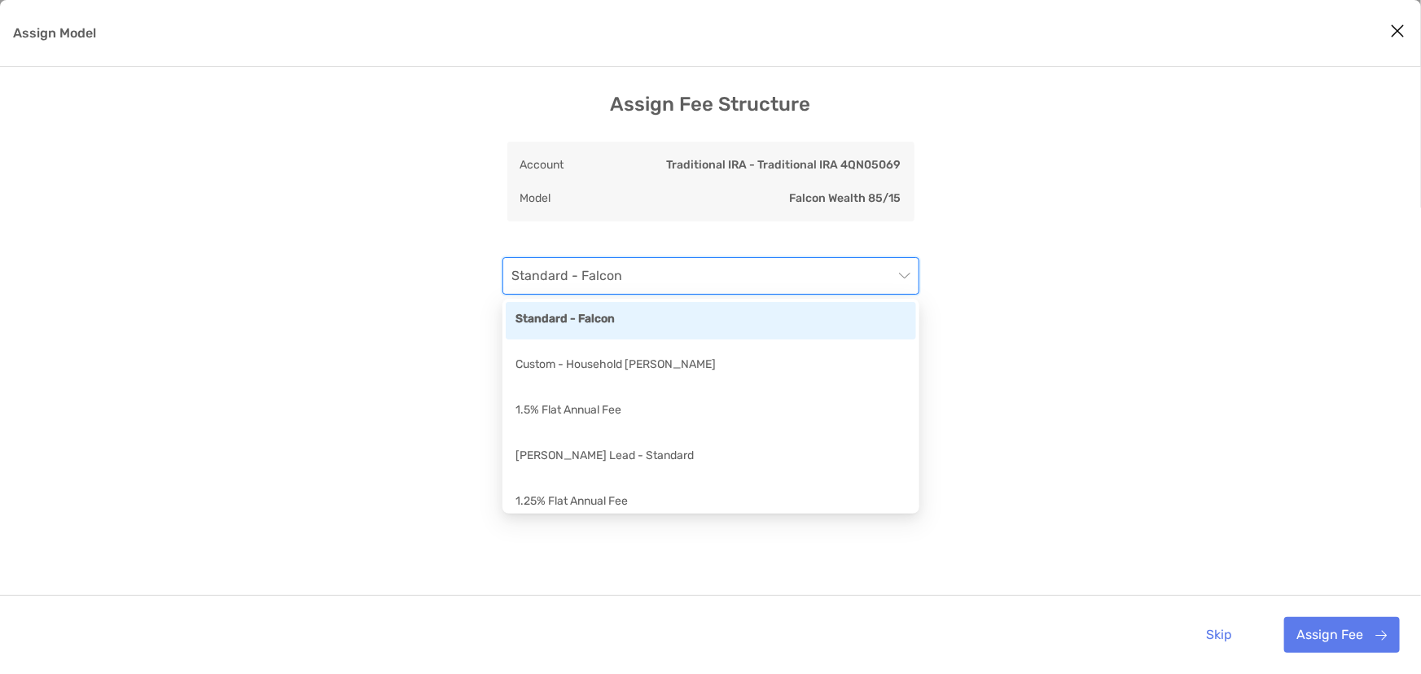
click at [1164, 324] on div "Assign Fee Structure Account Traditional IRA - Traditional IRA 4QN05069 Model F…" at bounding box center [710, 396] width 1421 height 607
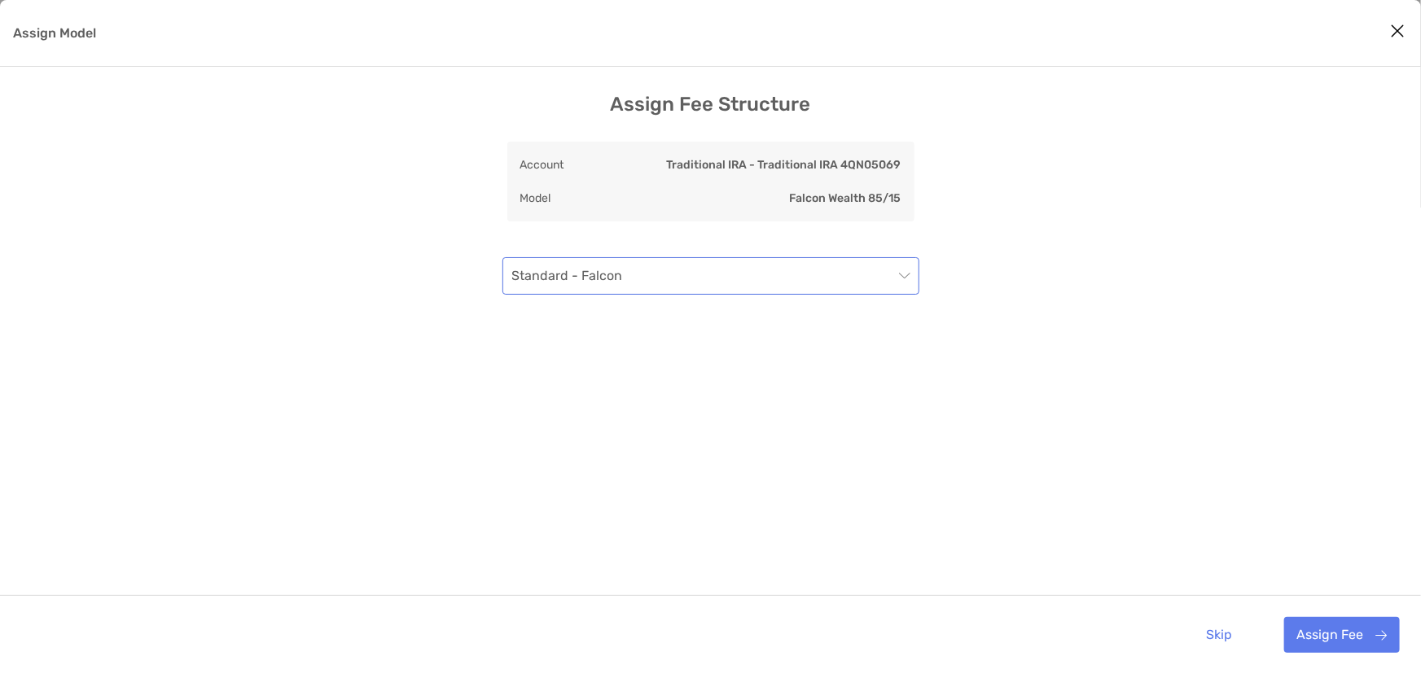
click at [745, 284] on span "Standard - Falcon" at bounding box center [710, 276] width 397 height 36
click at [1397, 465] on div "Assign Fee Structure Account Traditional IRA - Traditional IRA 4QN05069 Model F…" at bounding box center [710, 396] width 1421 height 607
click at [1333, 635] on button "Assign Fee" at bounding box center [1342, 635] width 116 height 36
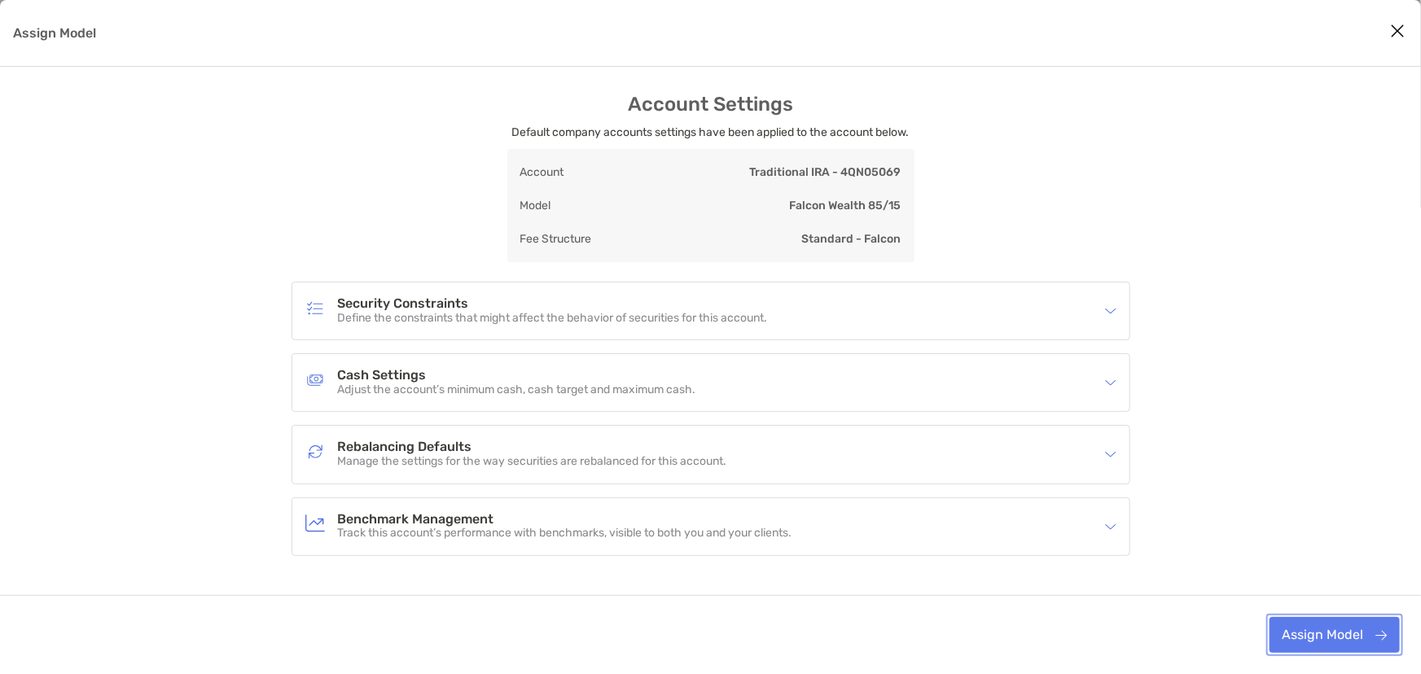
click at [1318, 633] on button "Assign Model" at bounding box center [1334, 635] width 130 height 36
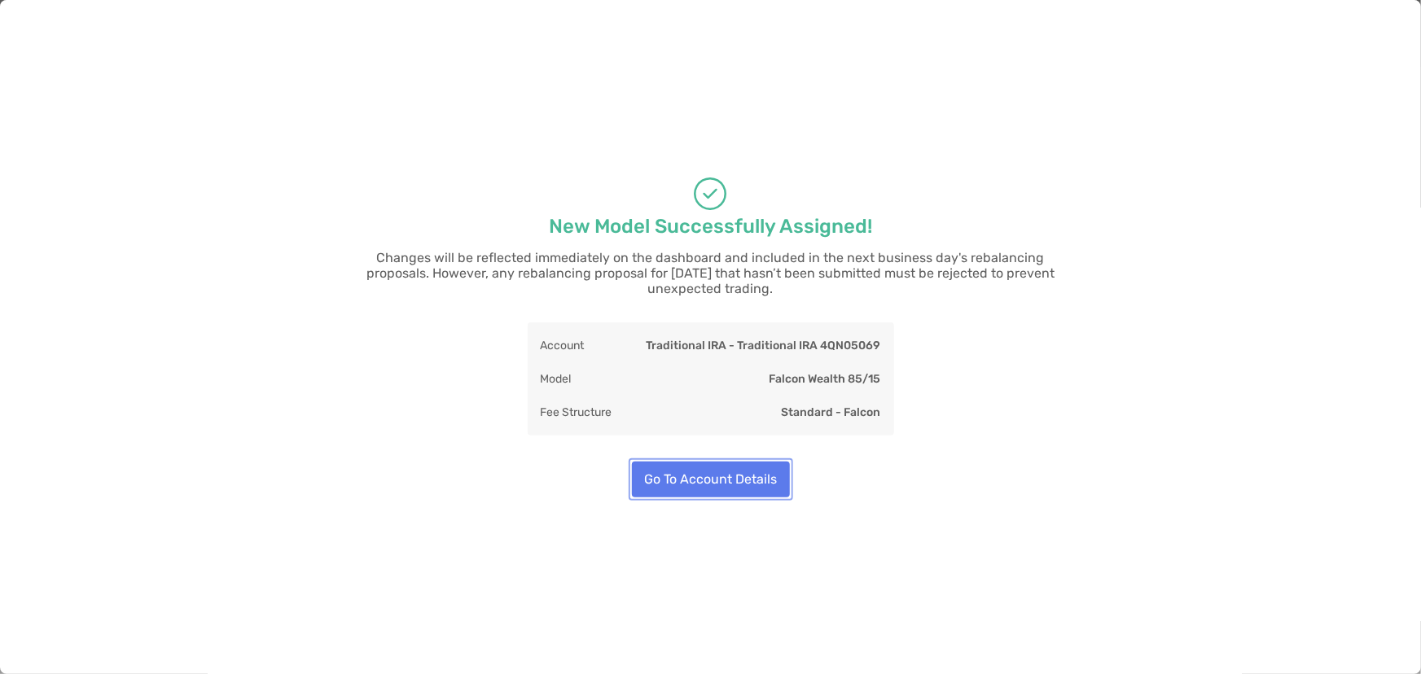
click at [719, 475] on button "Go To Account Details" at bounding box center [711, 480] width 158 height 36
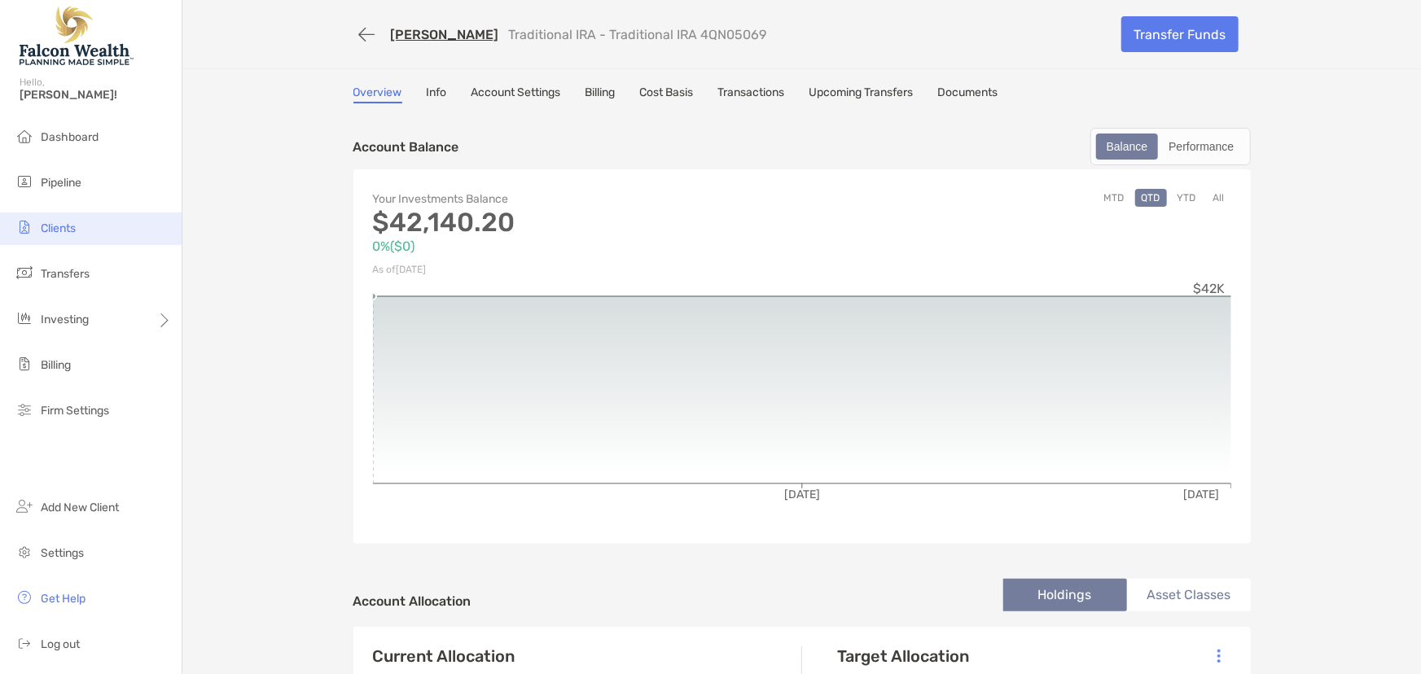
click at [55, 225] on span "Clients" at bounding box center [58, 228] width 35 height 14
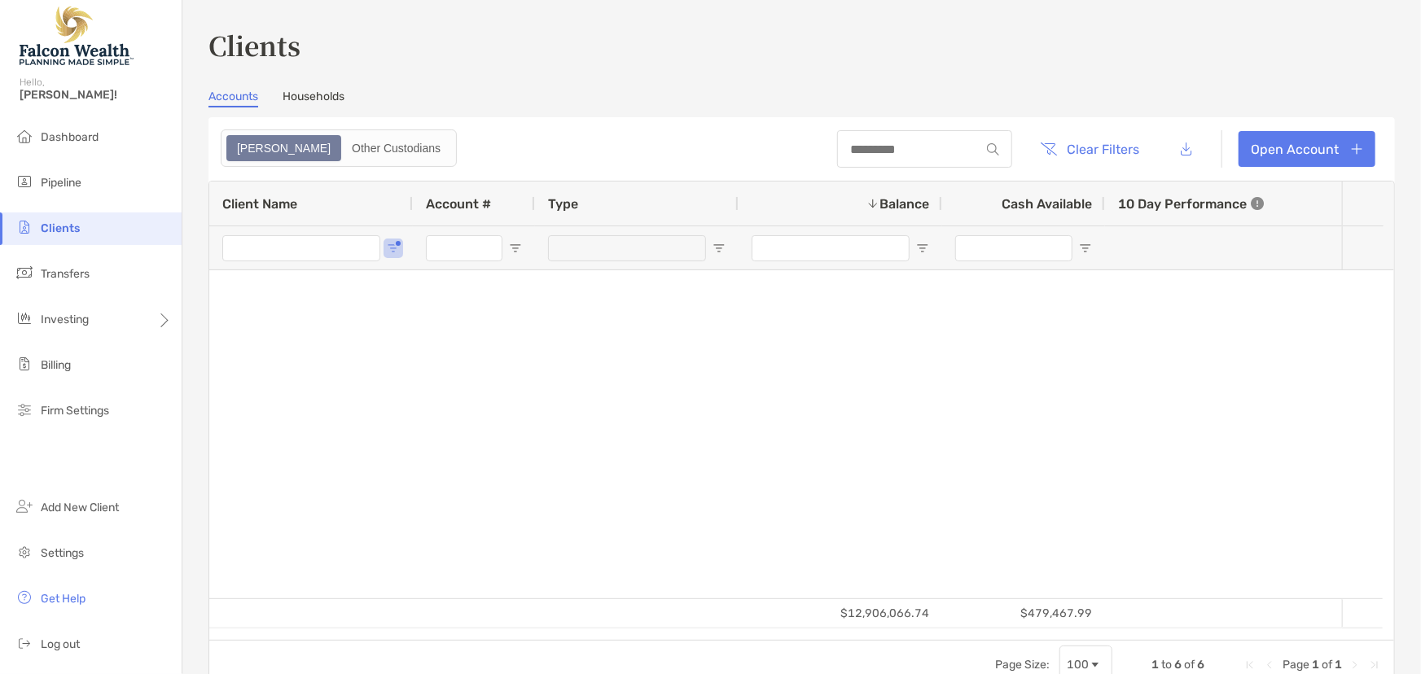
type input "****"
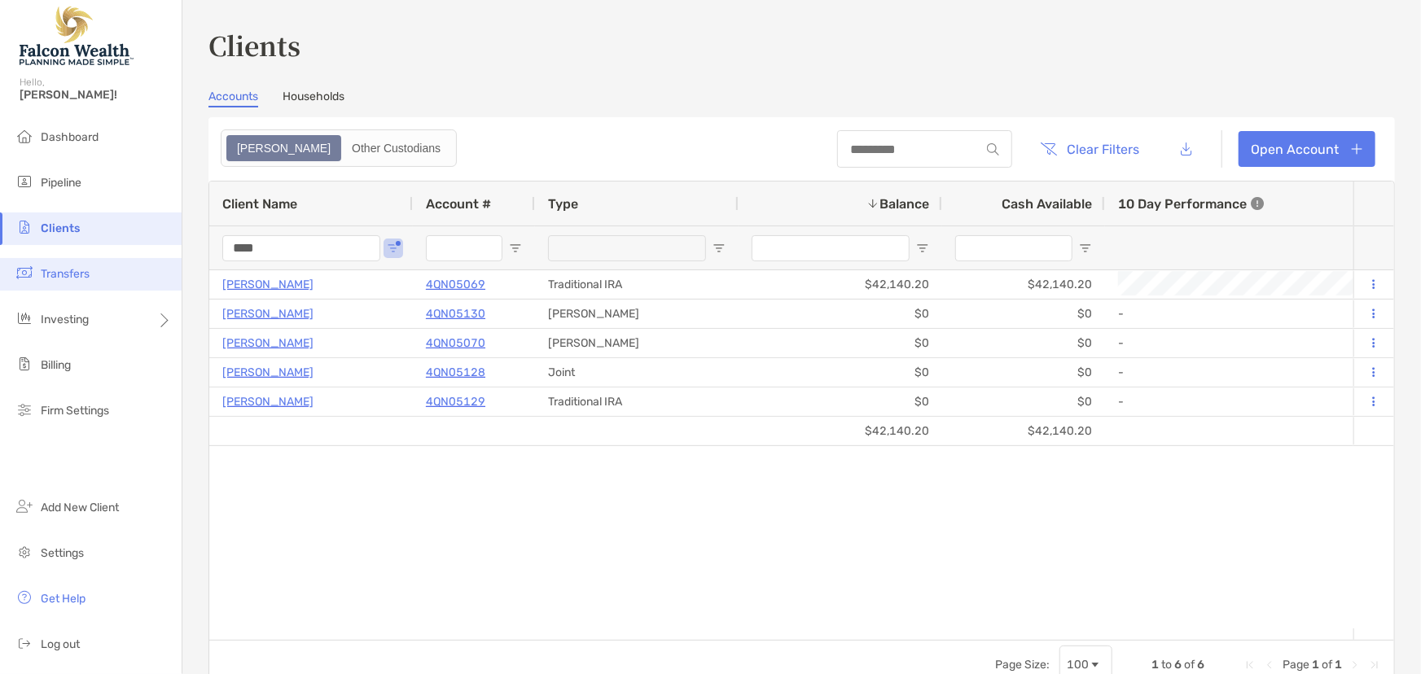
drag, startPoint x: 251, startPoint y: 256, endPoint x: 129, endPoint y: 260, distance: 122.2
click at [129, 260] on div "Clients Hello, [PERSON_NAME]! Dashboard Pipeline Clients Transfers Investing Bi…" at bounding box center [710, 337] width 1421 height 674
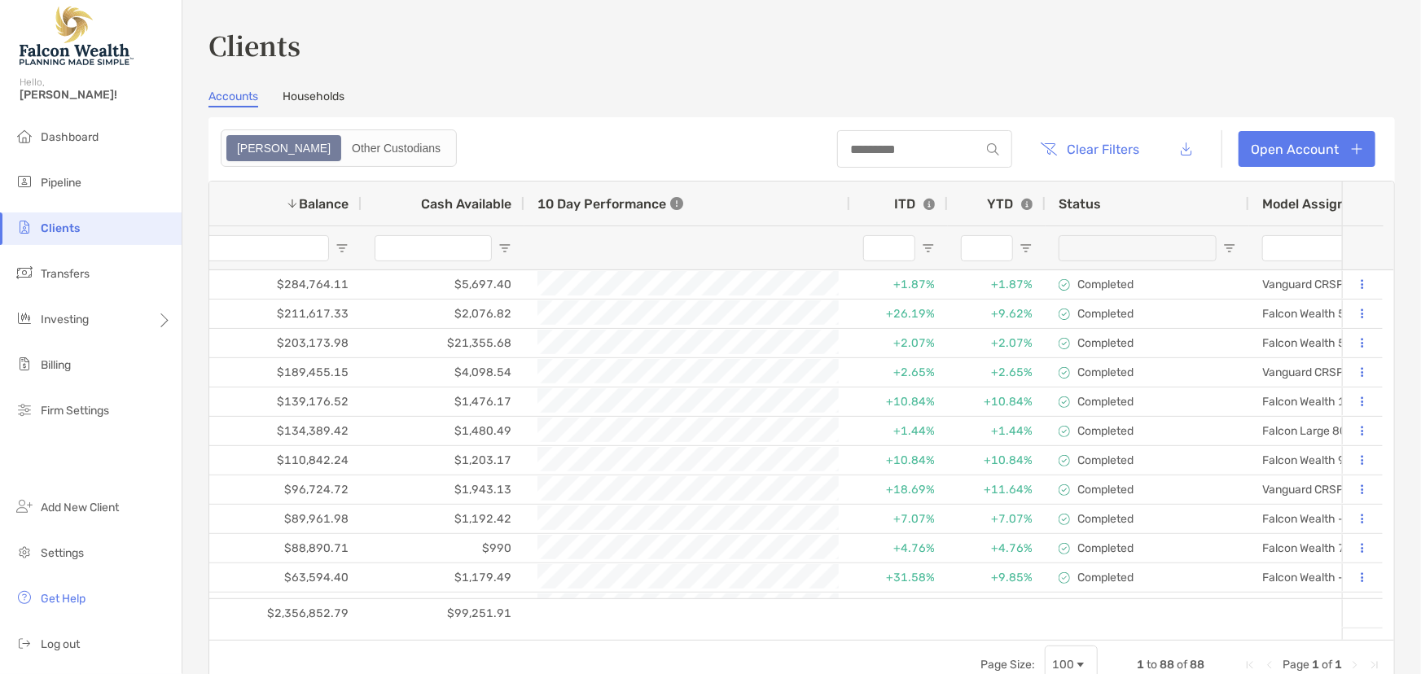
scroll to position [0, 855]
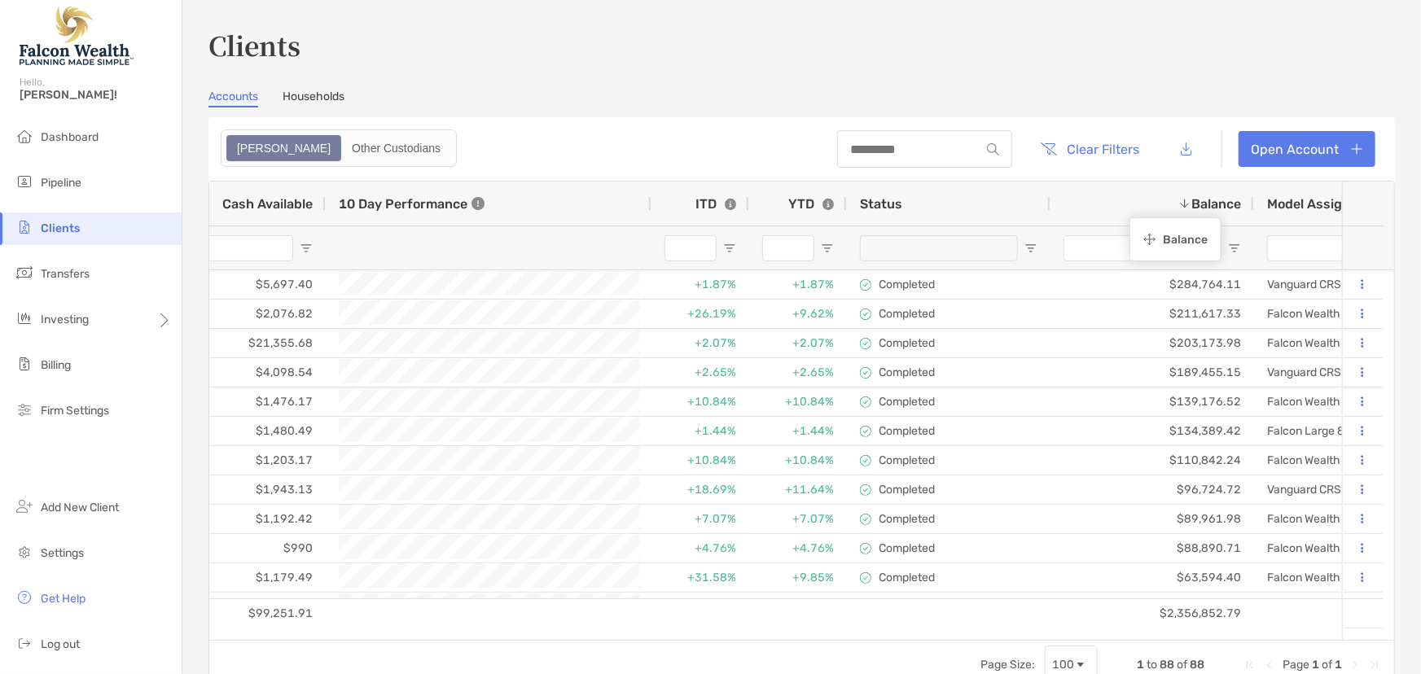
drag, startPoint x: 323, startPoint y: 197, endPoint x: 1138, endPoint y: 220, distance: 814.6
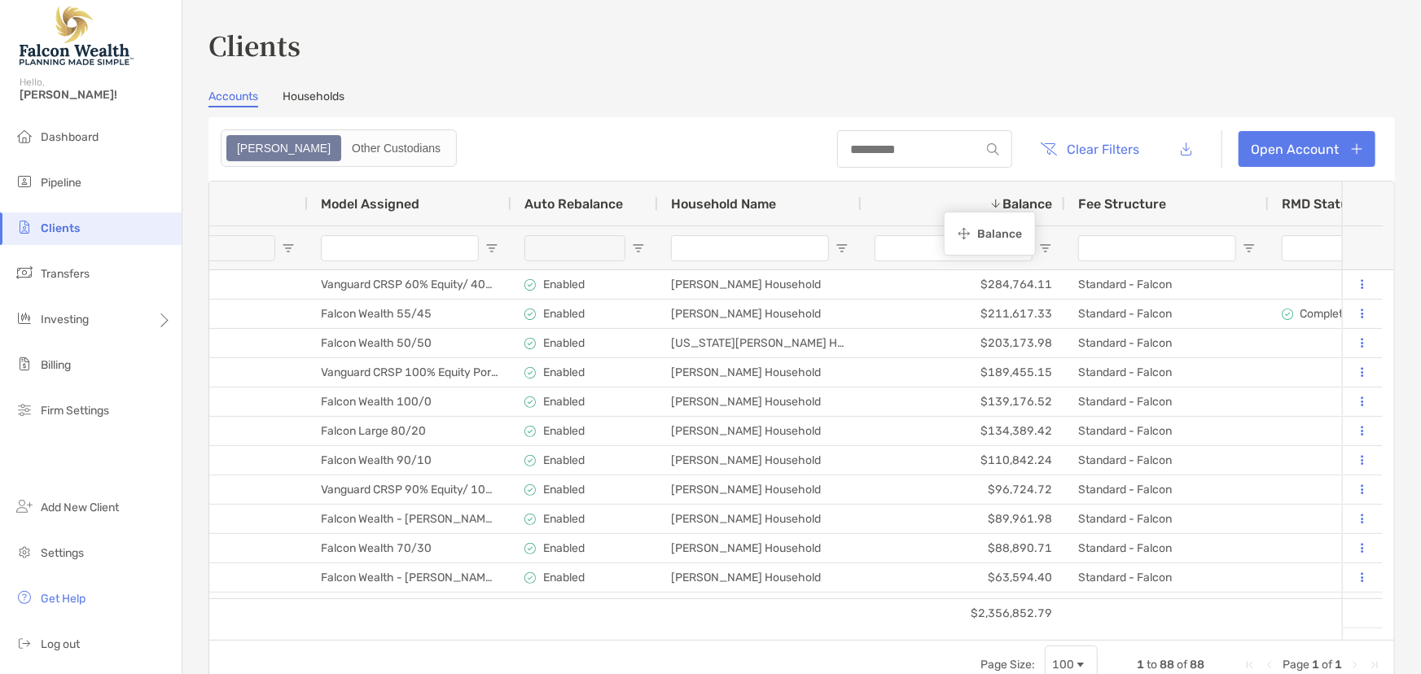
drag, startPoint x: 461, startPoint y: 206, endPoint x: 952, endPoint y: 214, distance: 491.1
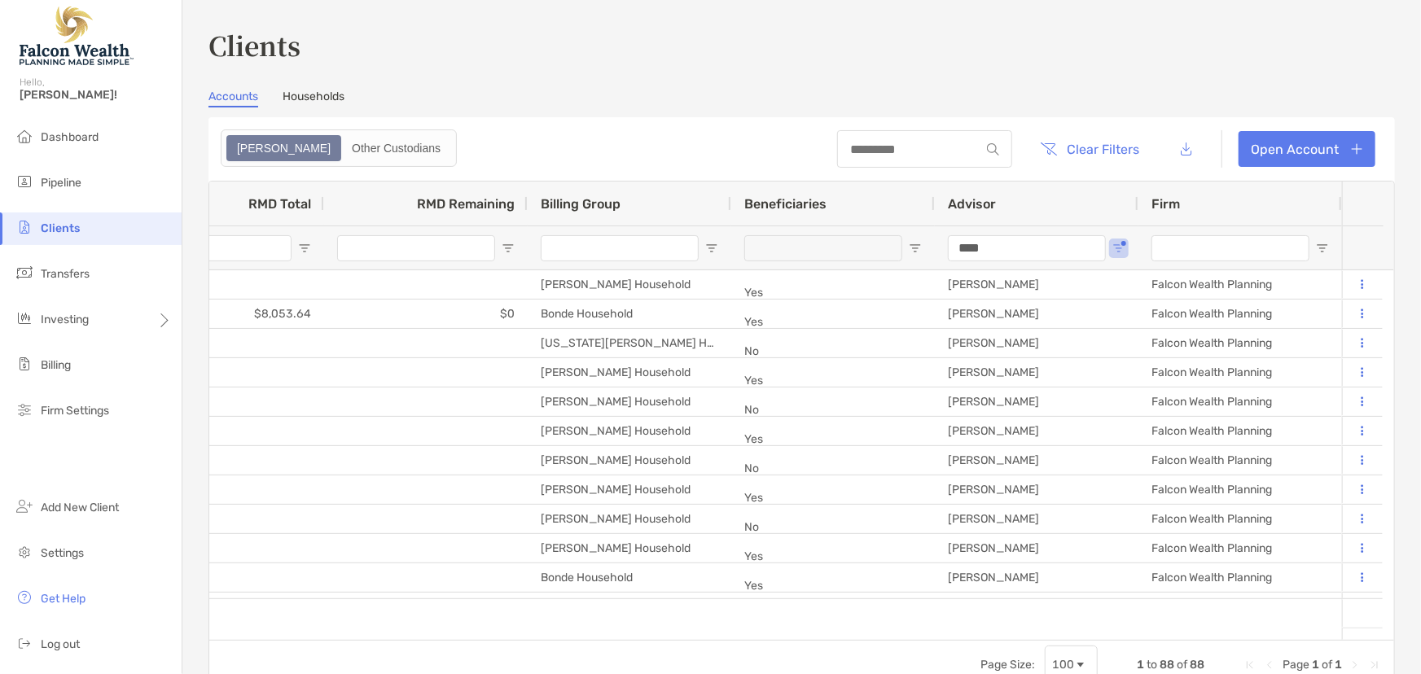
drag, startPoint x: 993, startPoint y: 240, endPoint x: 914, endPoint y: 252, distance: 80.7
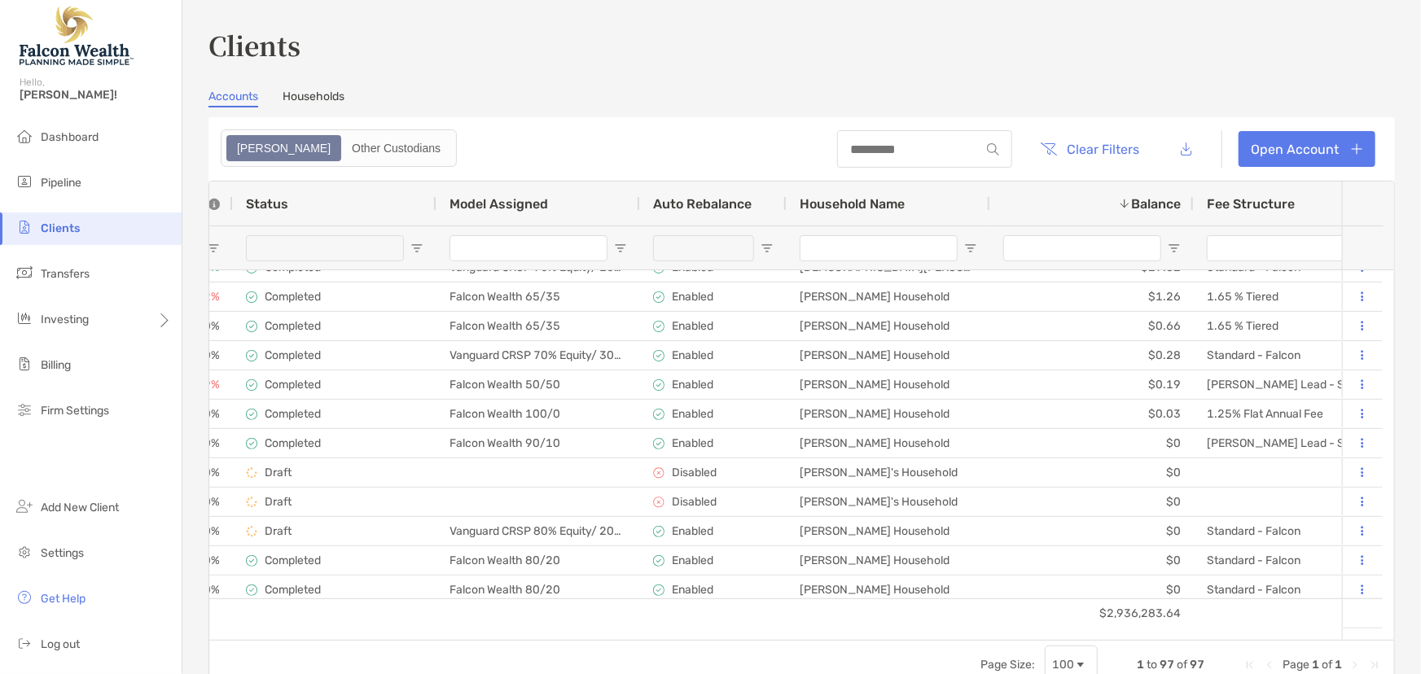
drag, startPoint x: 692, startPoint y: 666, endPoint x: 733, endPoint y: 669, distance: 40.8
click at [732, 669] on div "Page Size: 100 1 to 97 of 97 Page 1 of 1" at bounding box center [801, 664] width 1185 height 49
drag, startPoint x: 756, startPoint y: 670, endPoint x: 780, endPoint y: 671, distance: 23.6
click at [780, 671] on div "Page Size: 100 1 to 97 of 97 Page 1 of 1" at bounding box center [801, 664] width 1185 height 49
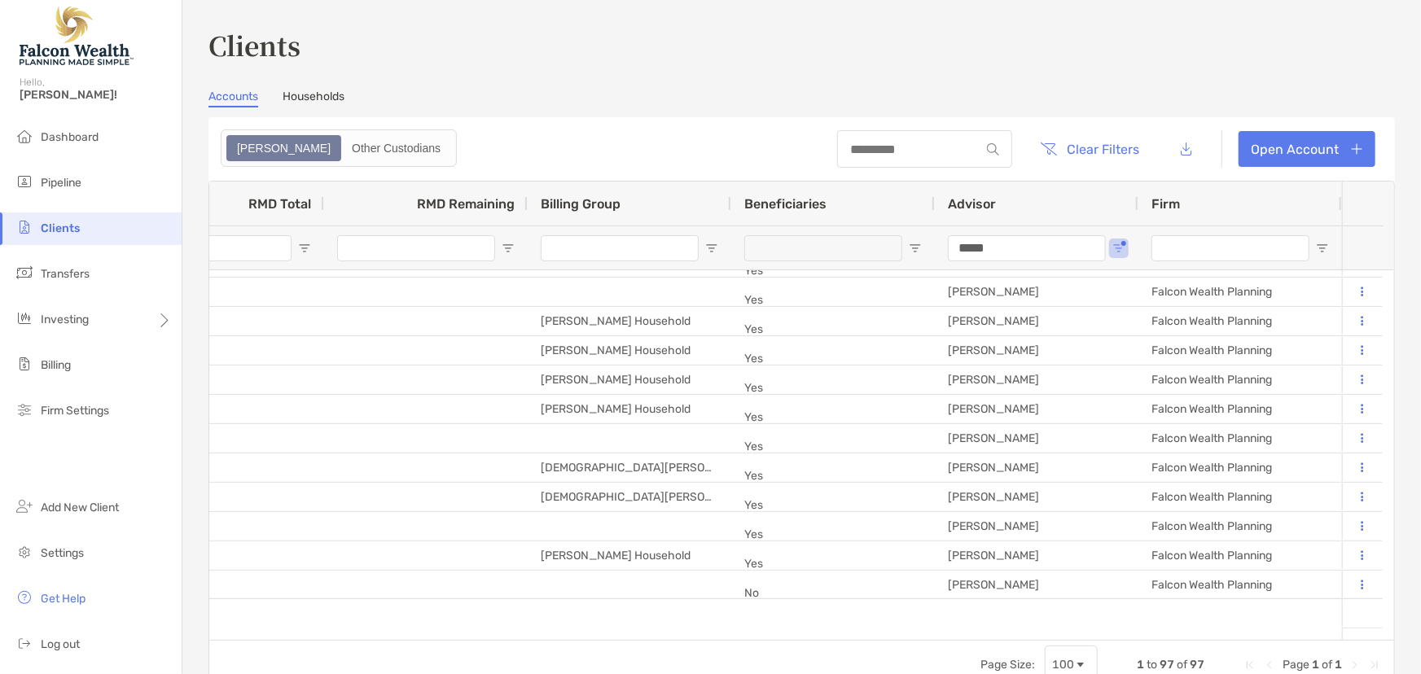
drag, startPoint x: 1002, startPoint y: 245, endPoint x: 904, endPoint y: 255, distance: 98.2
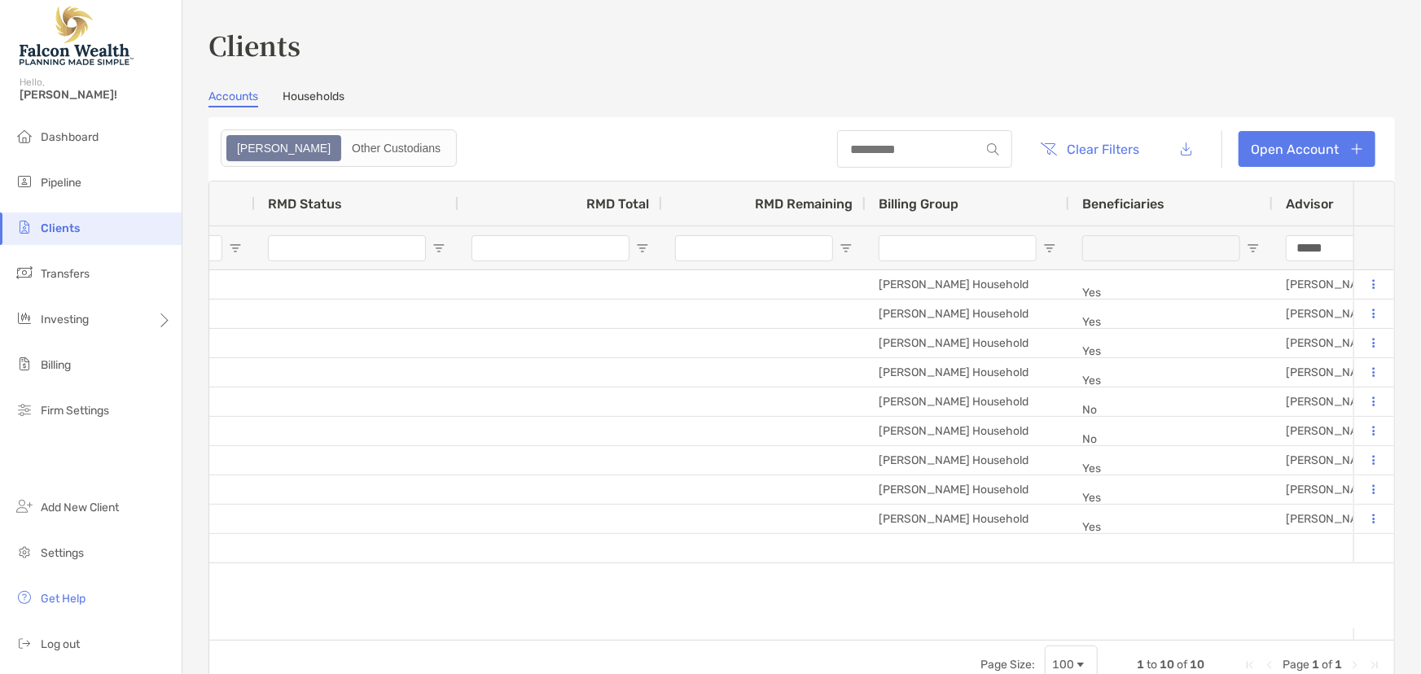
drag, startPoint x: 1340, startPoint y: 248, endPoint x: 1287, endPoint y: 249, distance: 53.8
click at [1287, 249] on input "*****" at bounding box center [1365, 248] width 158 height 26
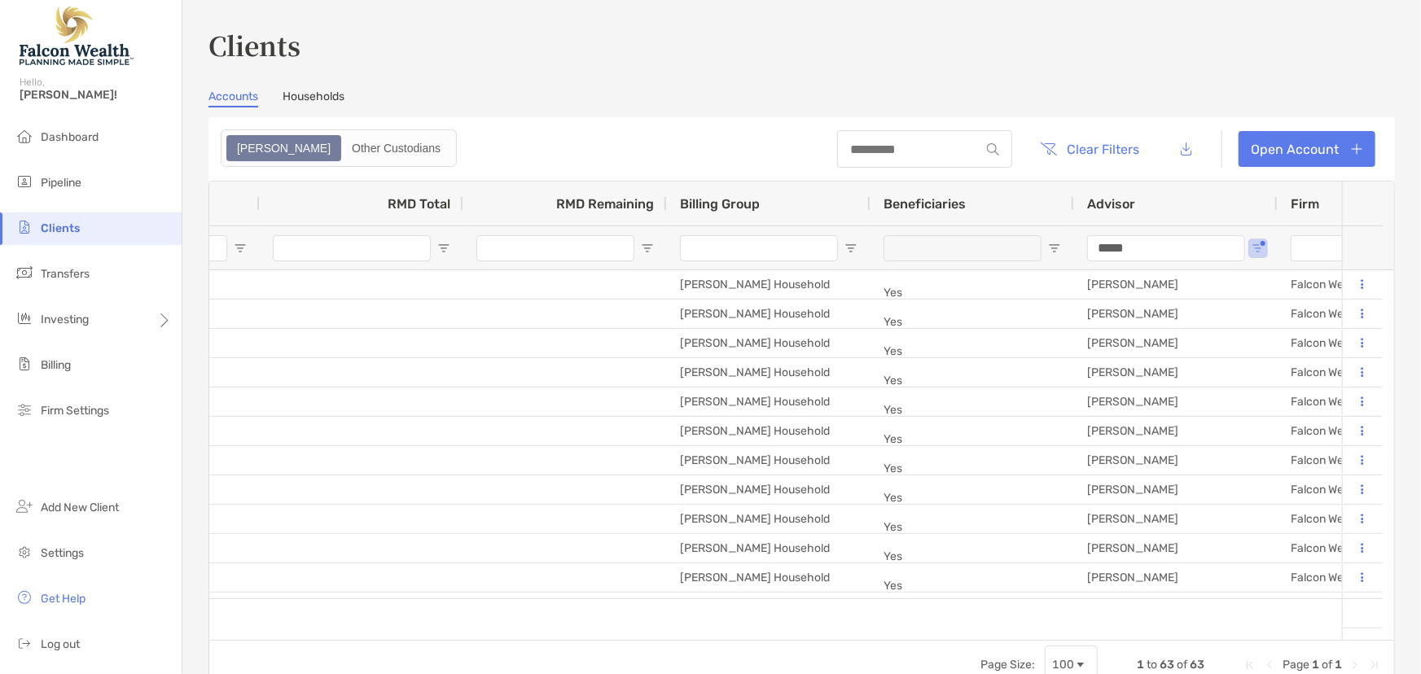
drag, startPoint x: 1123, startPoint y: 250, endPoint x: 1034, endPoint y: 255, distance: 88.9
type input "****"
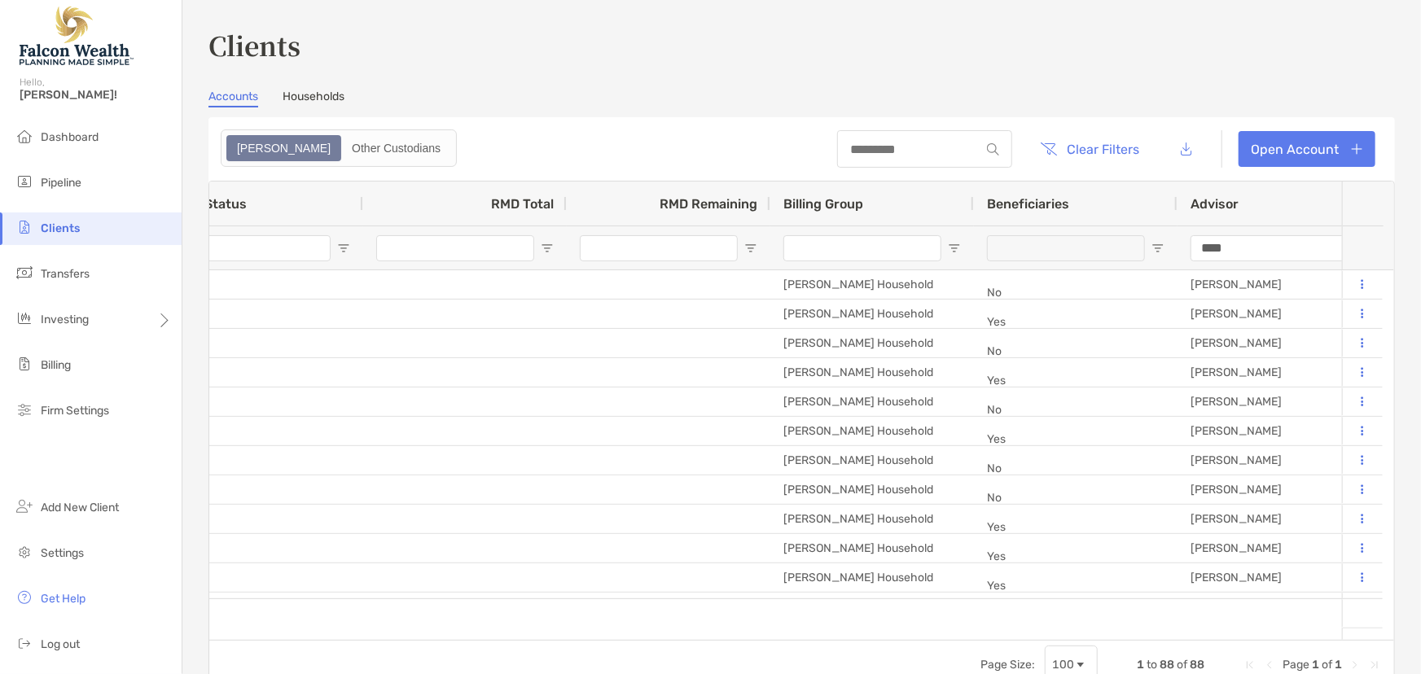
drag, startPoint x: 1232, startPoint y: 244, endPoint x: 1148, endPoint y: 244, distance: 83.9
click at [1236, 248] on input "****" at bounding box center [1270, 248] width 158 height 26
drag, startPoint x: 1244, startPoint y: 248, endPoint x: 1109, endPoint y: 252, distance: 135.3
